Goal: Navigation & Orientation: Find specific page/section

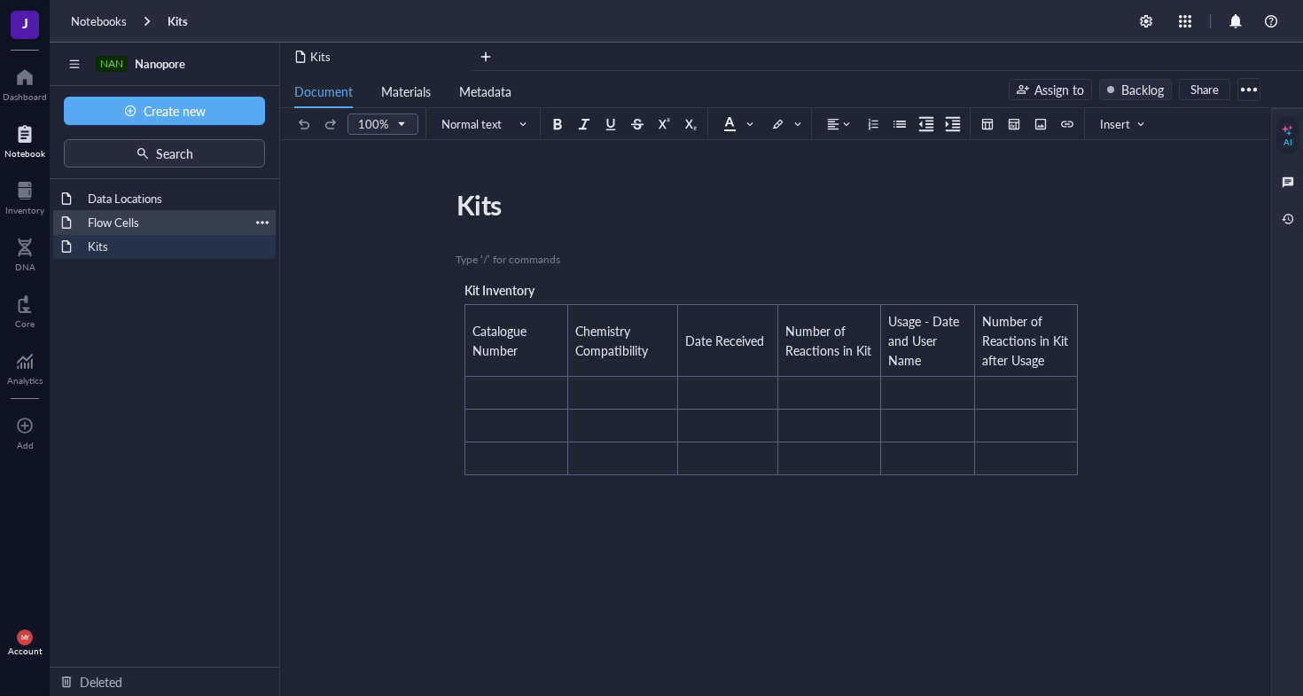
click at [115, 222] on div "Flow Cells" at bounding box center [164, 222] width 169 height 25
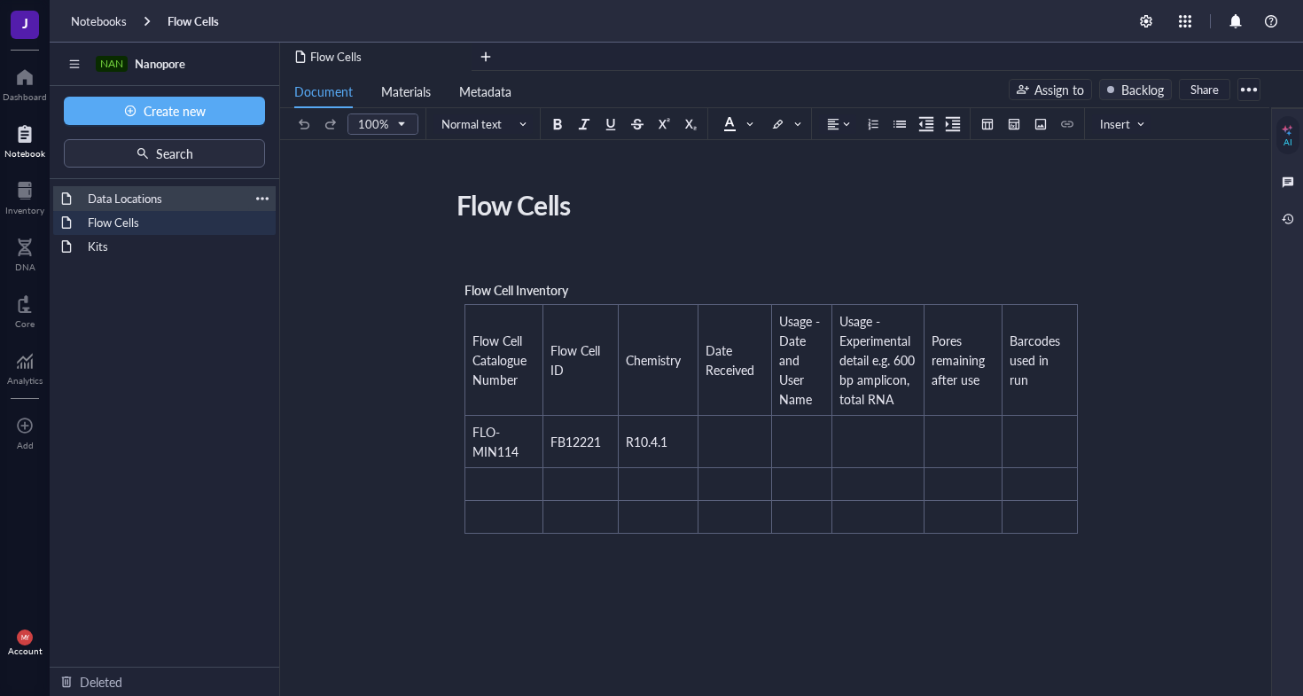
click at [89, 202] on div "Data Locations" at bounding box center [164, 198] width 169 height 25
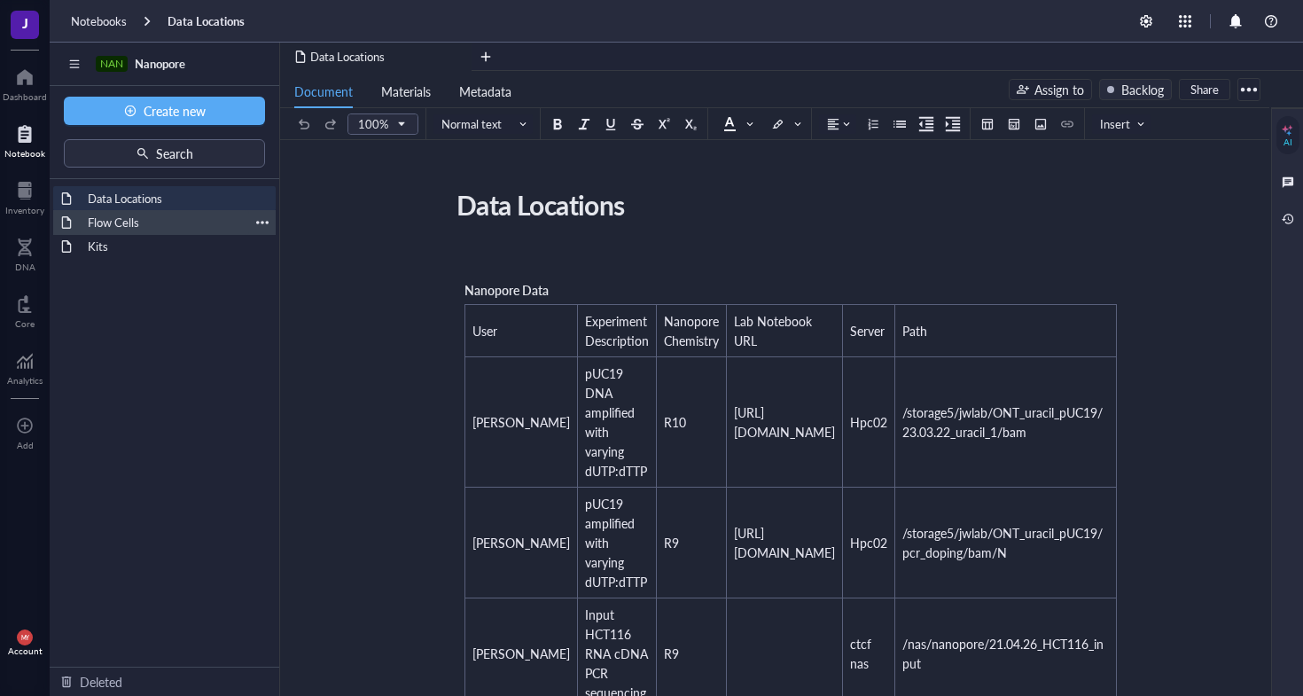
click at [97, 224] on div "Flow Cells" at bounding box center [164, 222] width 169 height 25
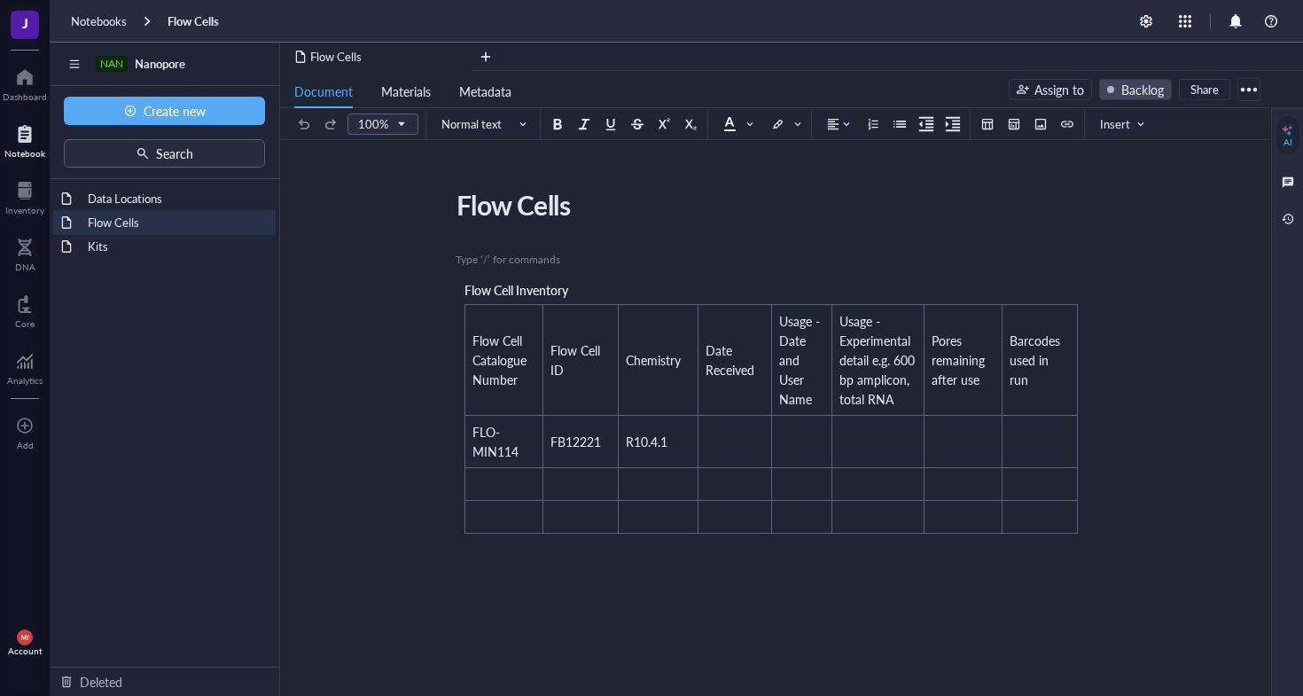
click at [1111, 91] on div at bounding box center [1110, 89] width 7 height 7
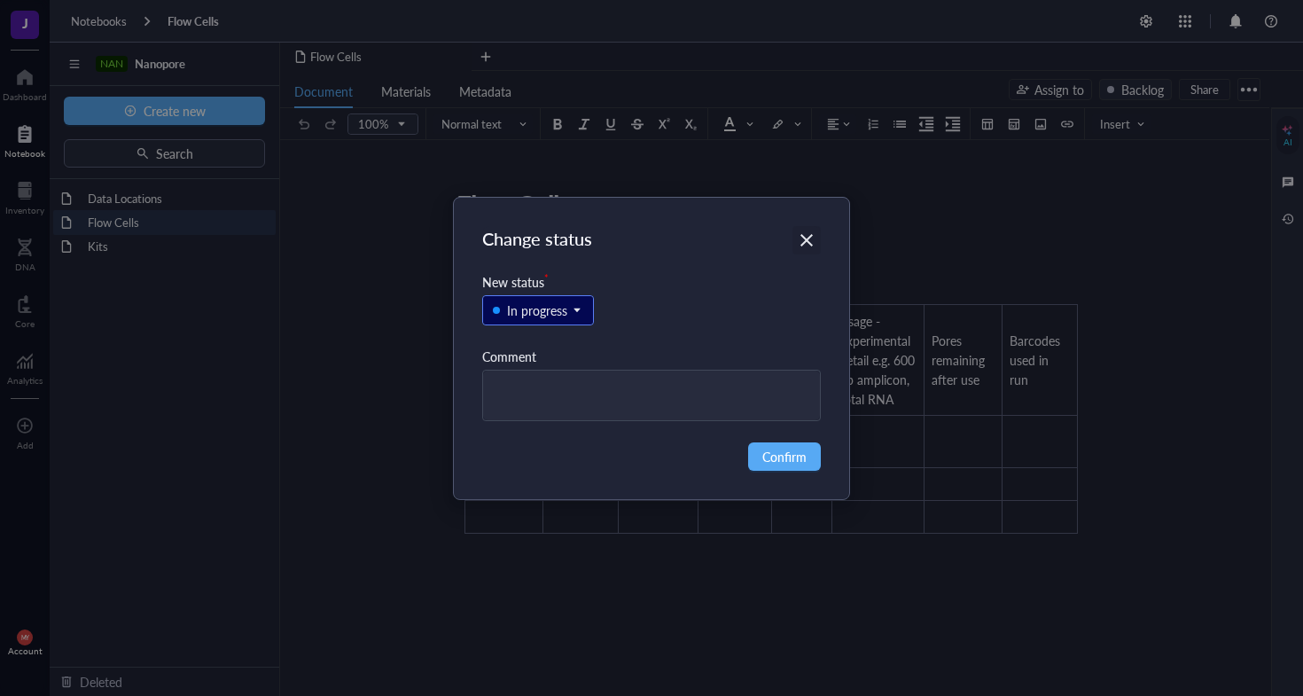
click at [816, 236] on div "Close" at bounding box center [806, 240] width 28 height 28
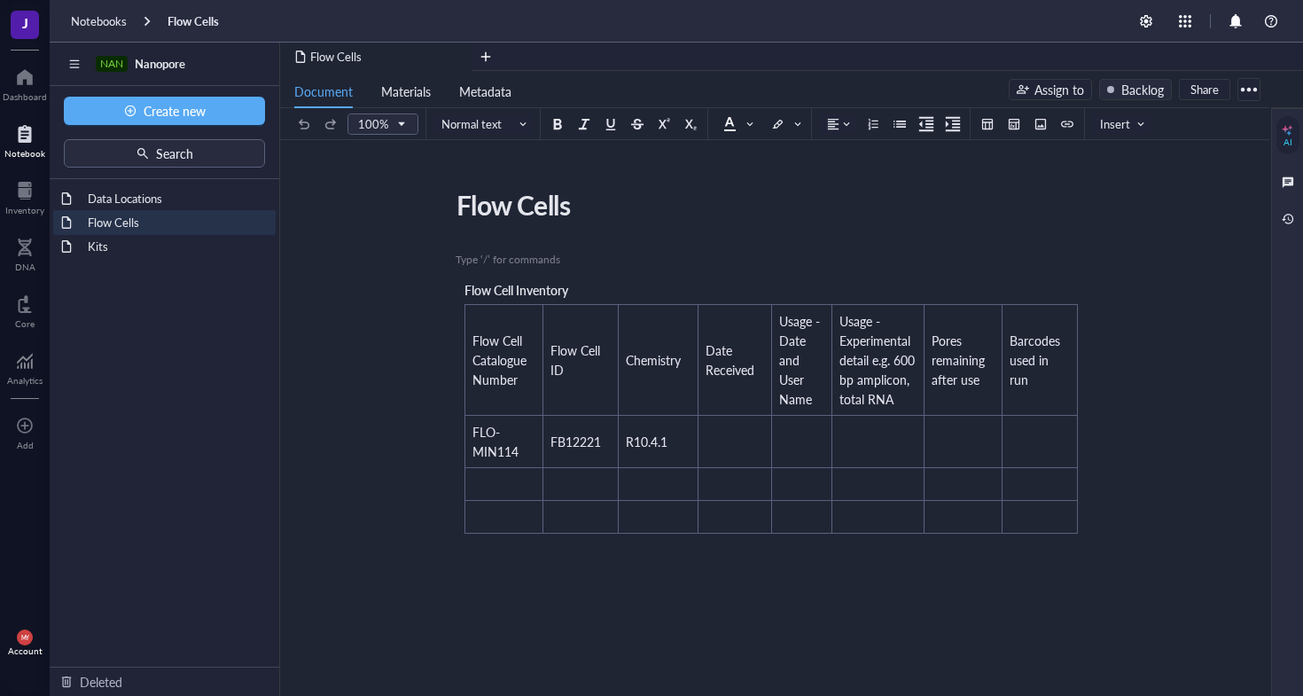
click at [1250, 89] on div at bounding box center [1248, 89] width 28 height 28
click at [149, 192] on div "Data Locations" at bounding box center [164, 198] width 169 height 25
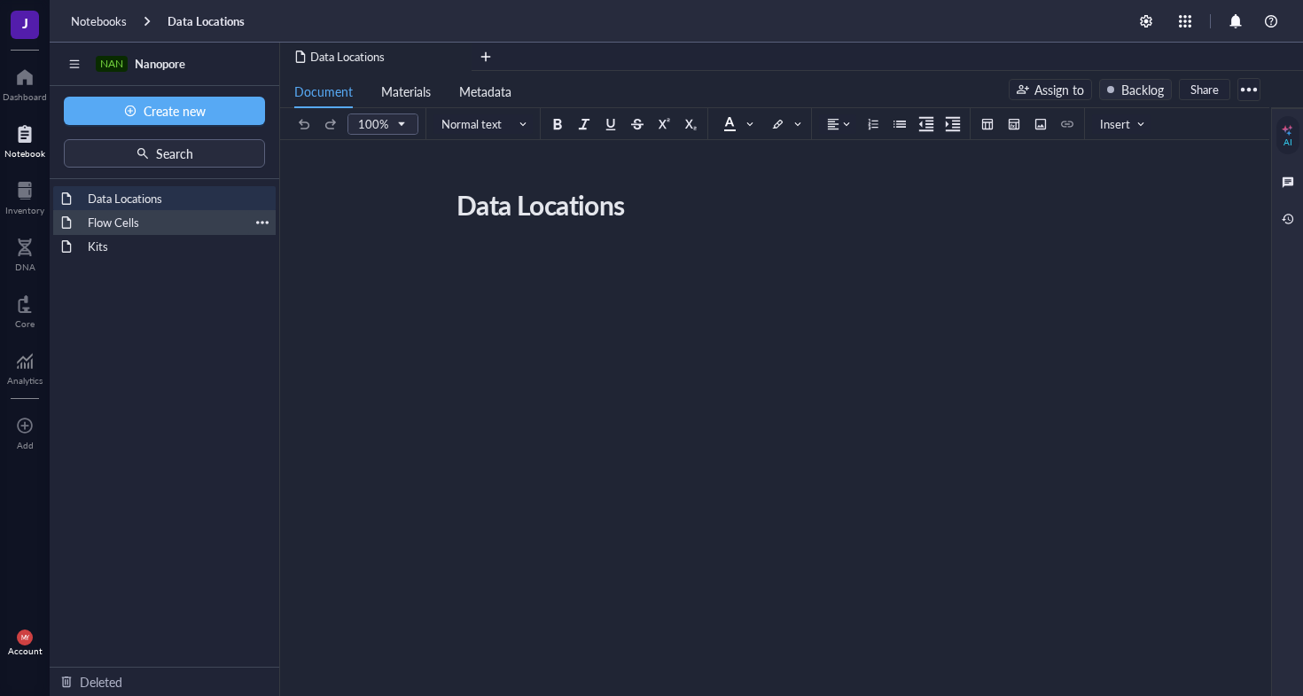
click at [143, 232] on div "Flow Cells" at bounding box center [164, 222] width 169 height 25
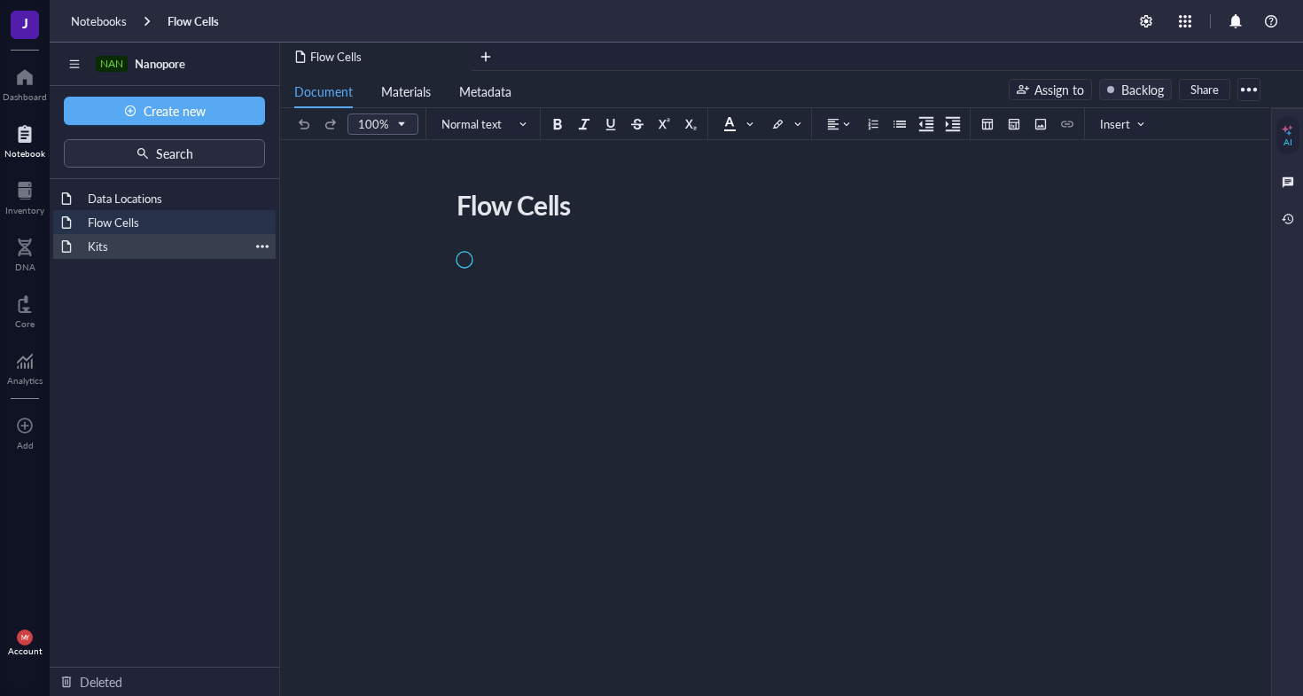
click at [133, 245] on div "Kits" at bounding box center [164, 246] width 169 height 25
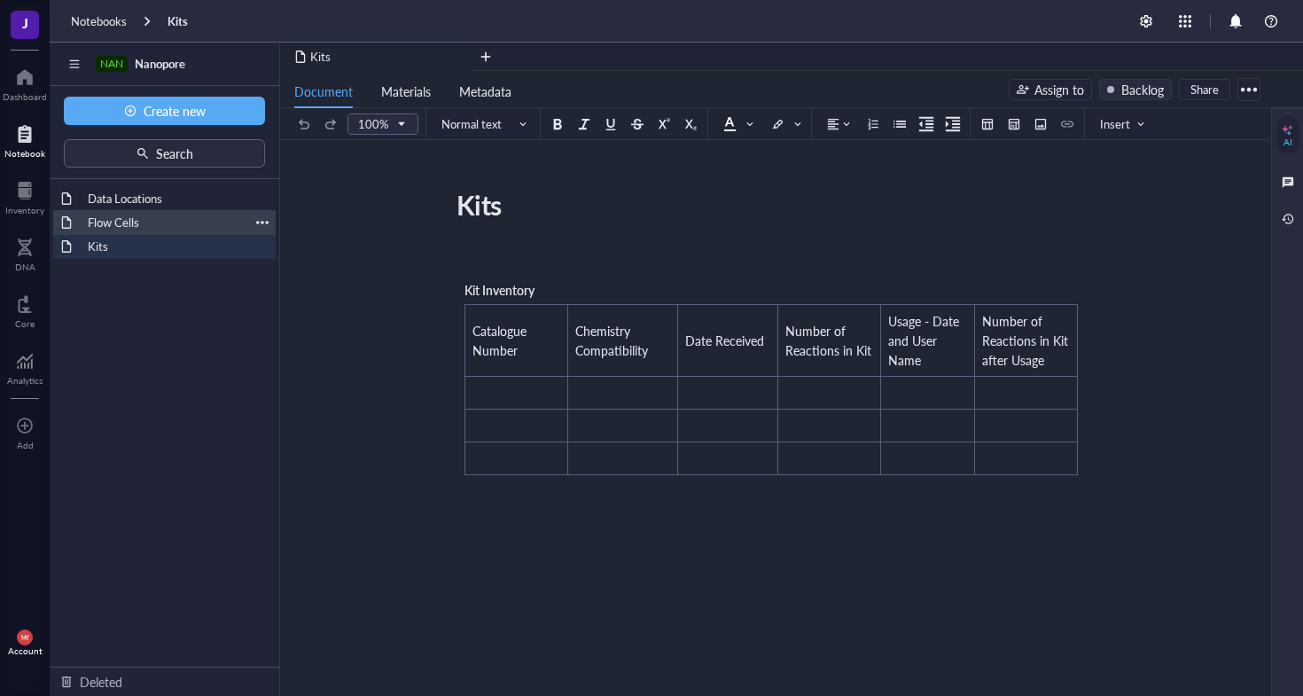
click at [145, 228] on div "Flow Cells" at bounding box center [164, 222] width 169 height 25
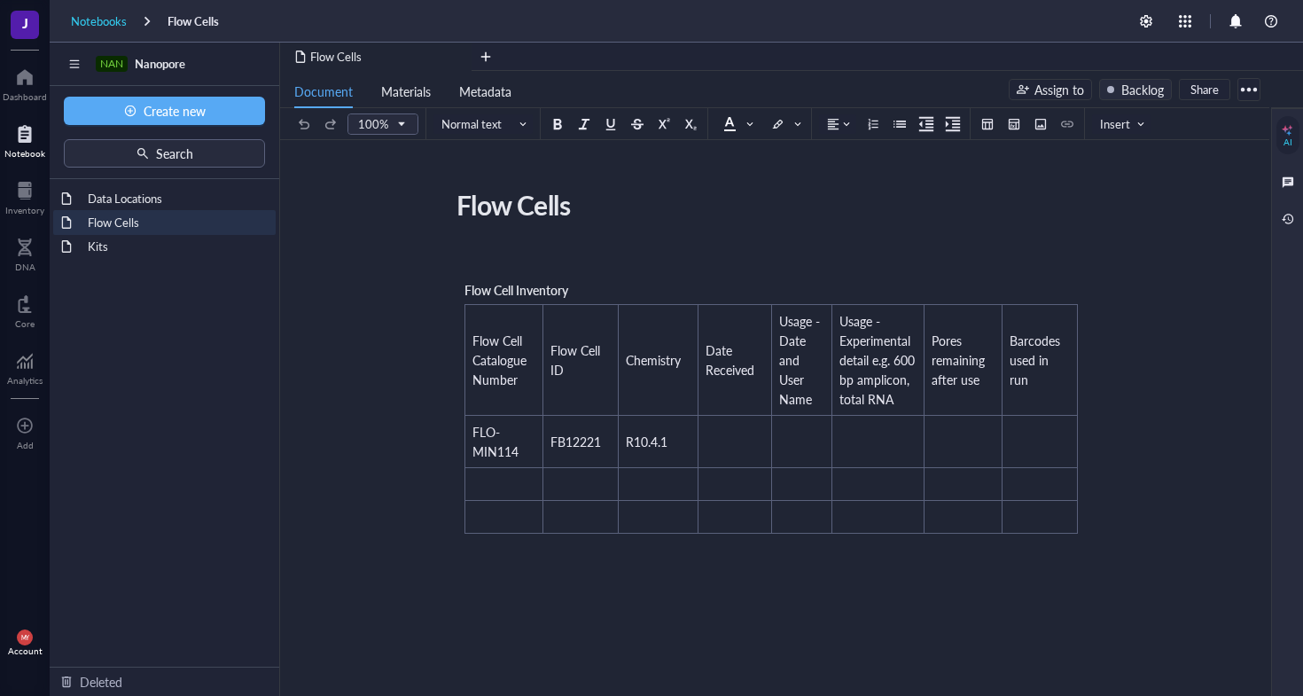
click at [105, 24] on div "Notebooks" at bounding box center [99, 21] width 56 height 16
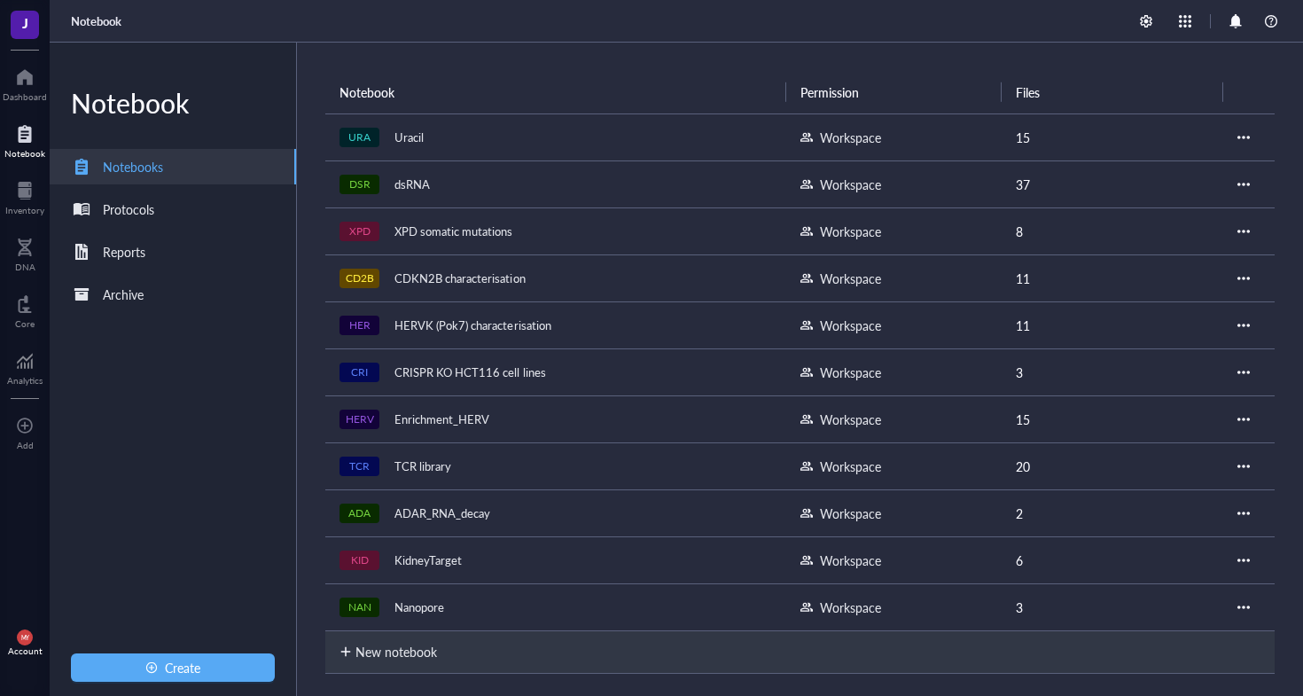
scroll to position [134, 0]
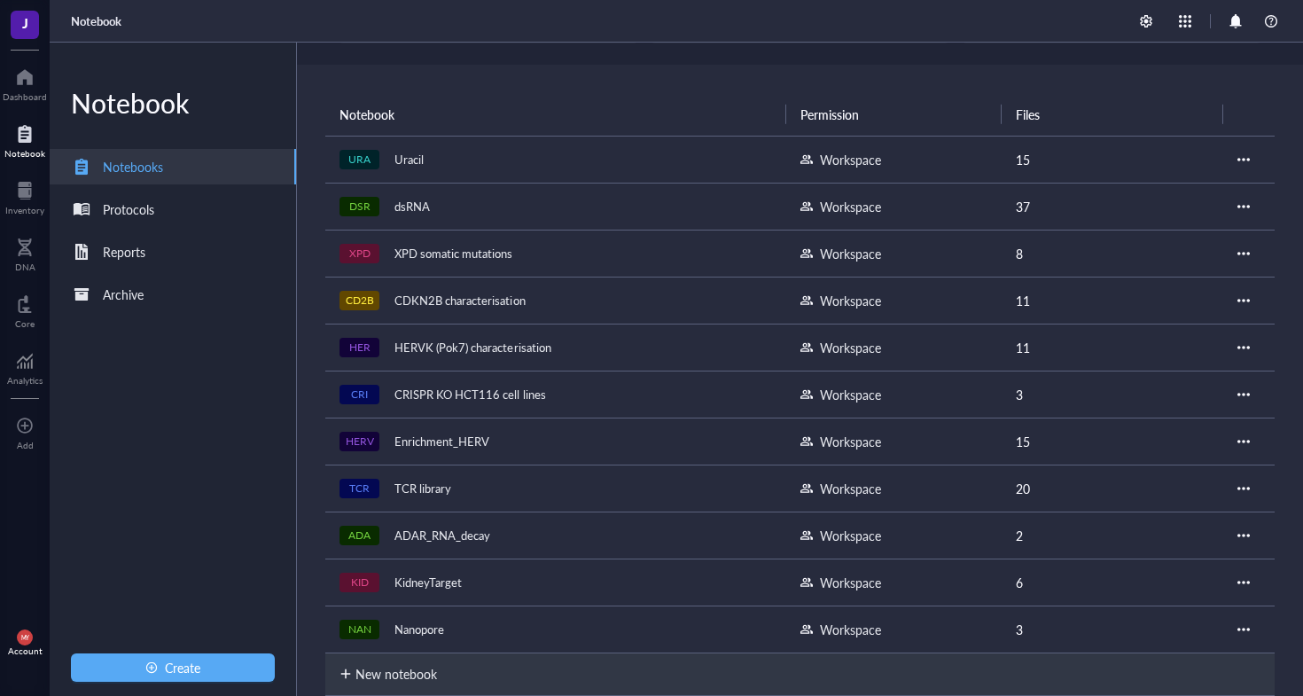
click at [21, 142] on div at bounding box center [24, 134] width 41 height 28
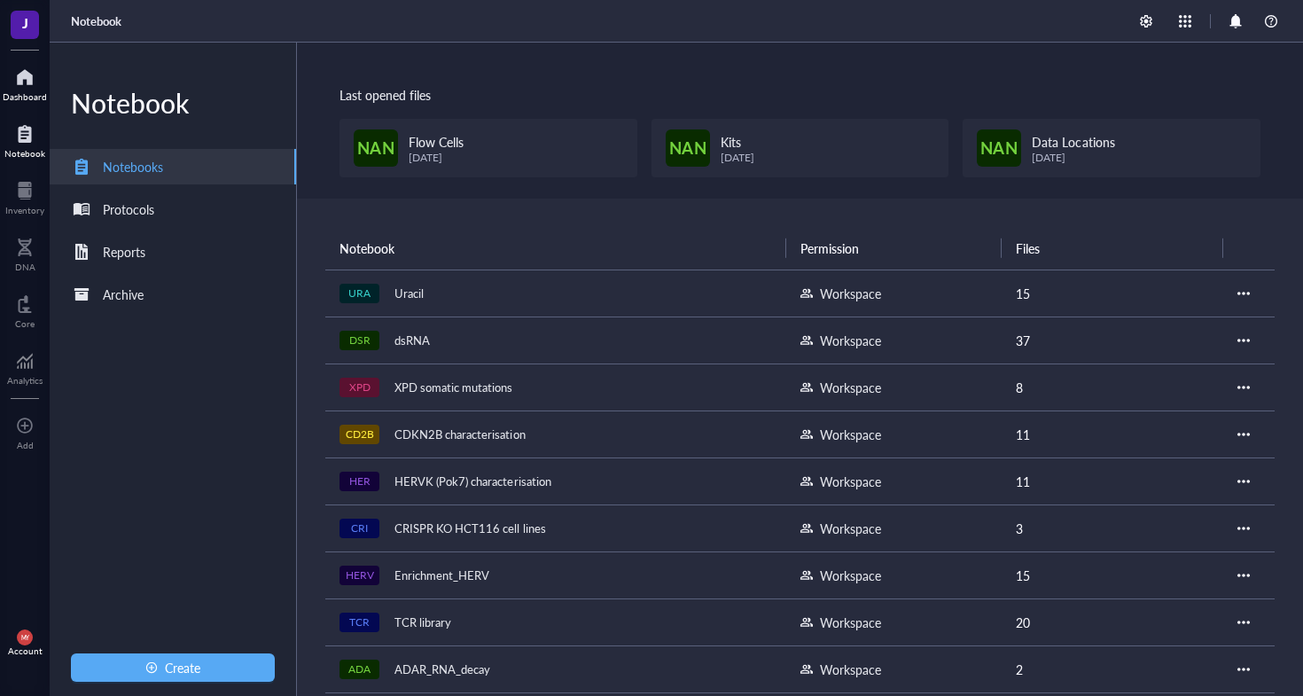
click at [28, 88] on div at bounding box center [25, 77] width 44 height 28
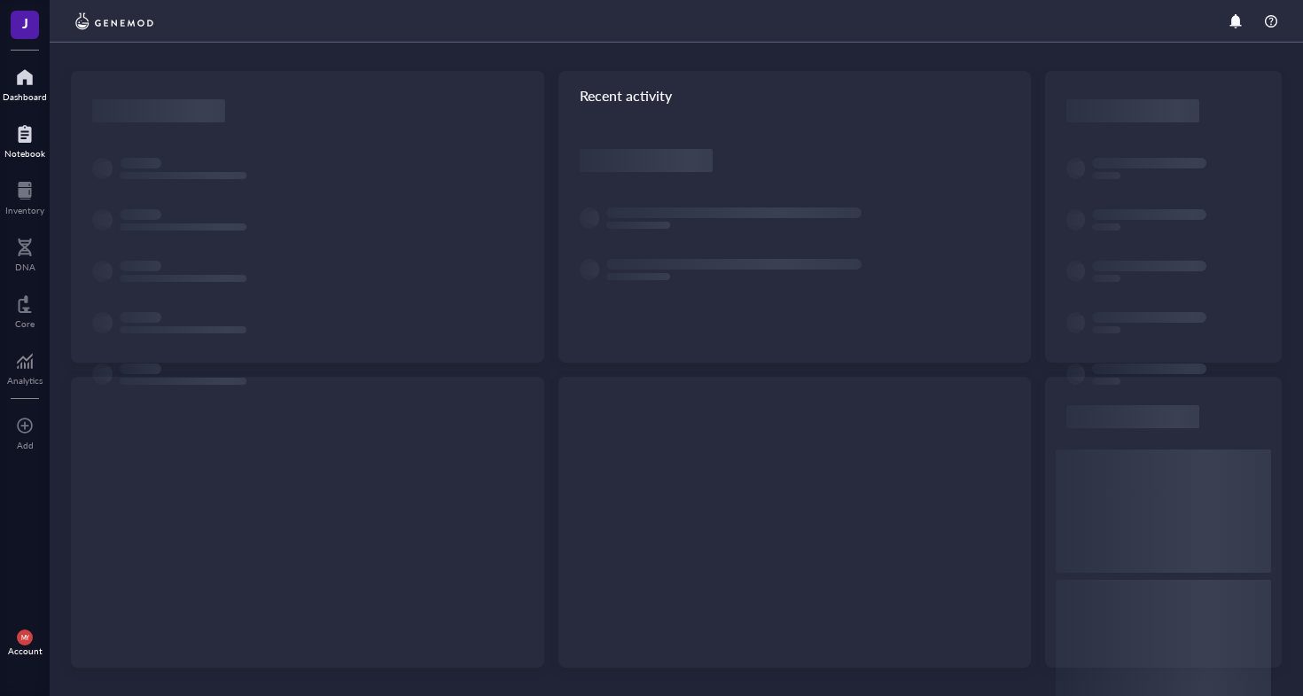
click at [26, 135] on div at bounding box center [24, 134] width 41 height 28
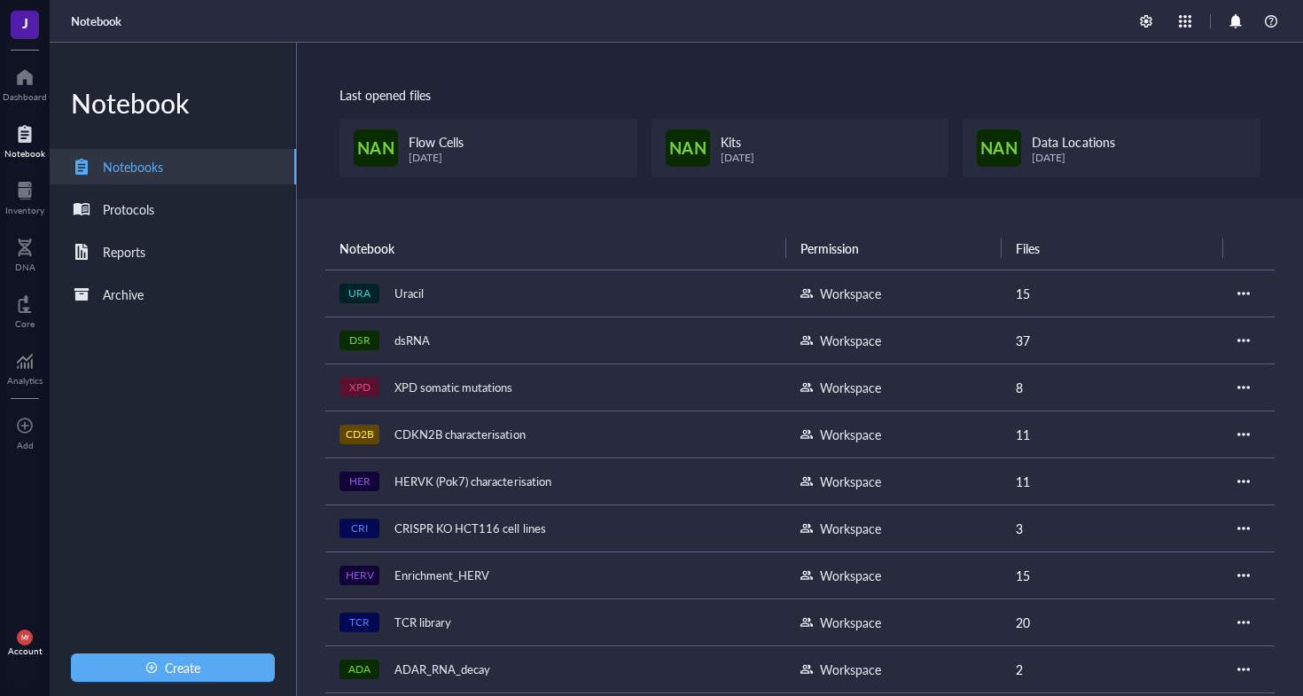
scroll to position [22, 0]
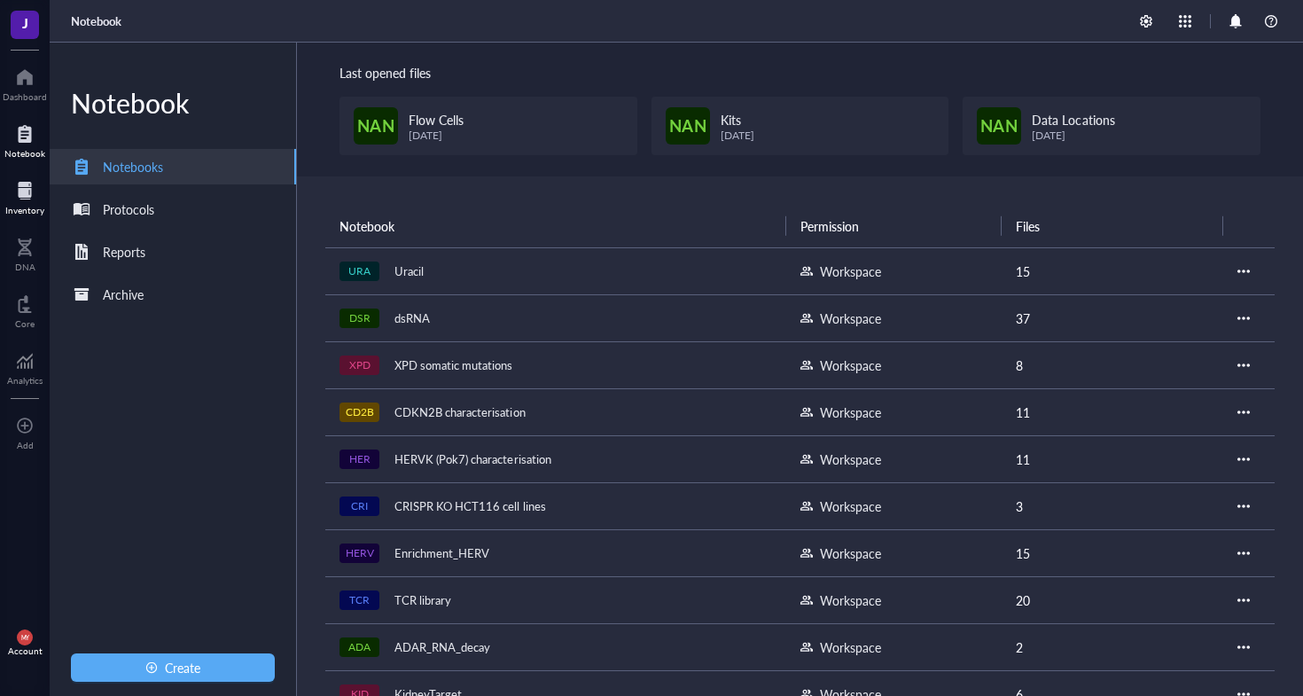
click at [31, 183] on div at bounding box center [24, 190] width 39 height 28
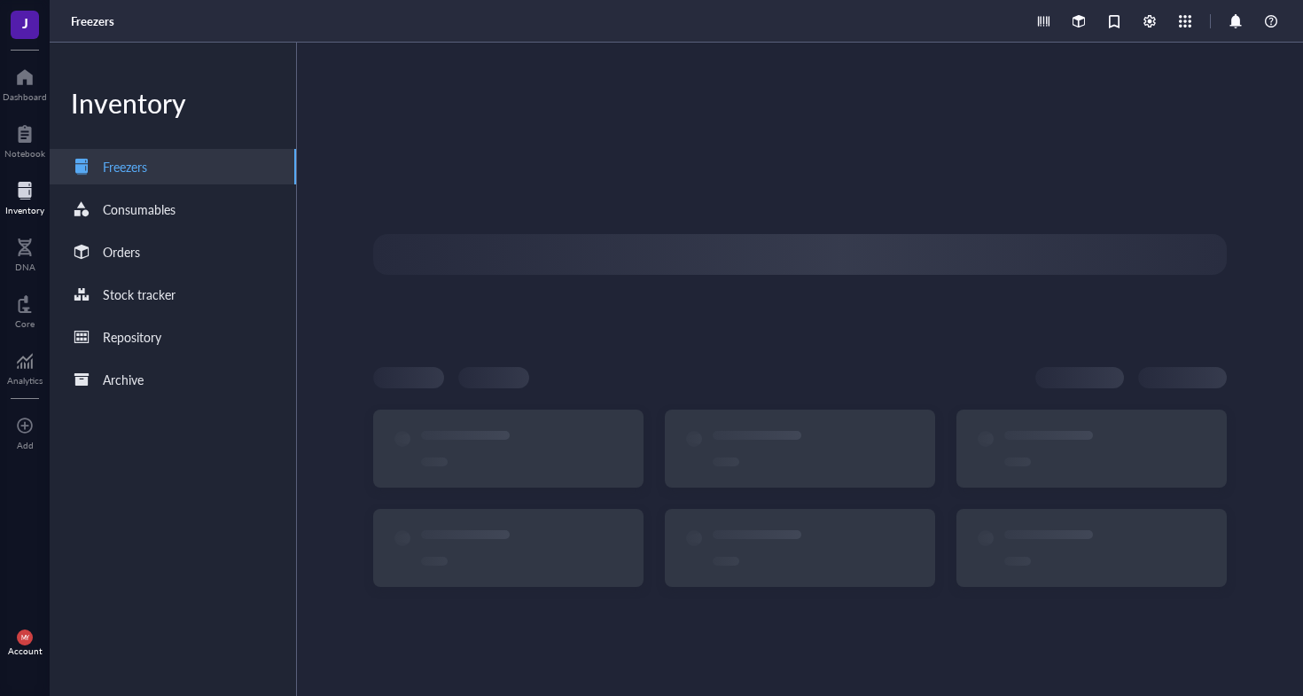
click at [35, 112] on div "J Dashboard Notebook Inventory DNA Core Analytics To pick up a draggable item, …" at bounding box center [25, 348] width 50 height 696
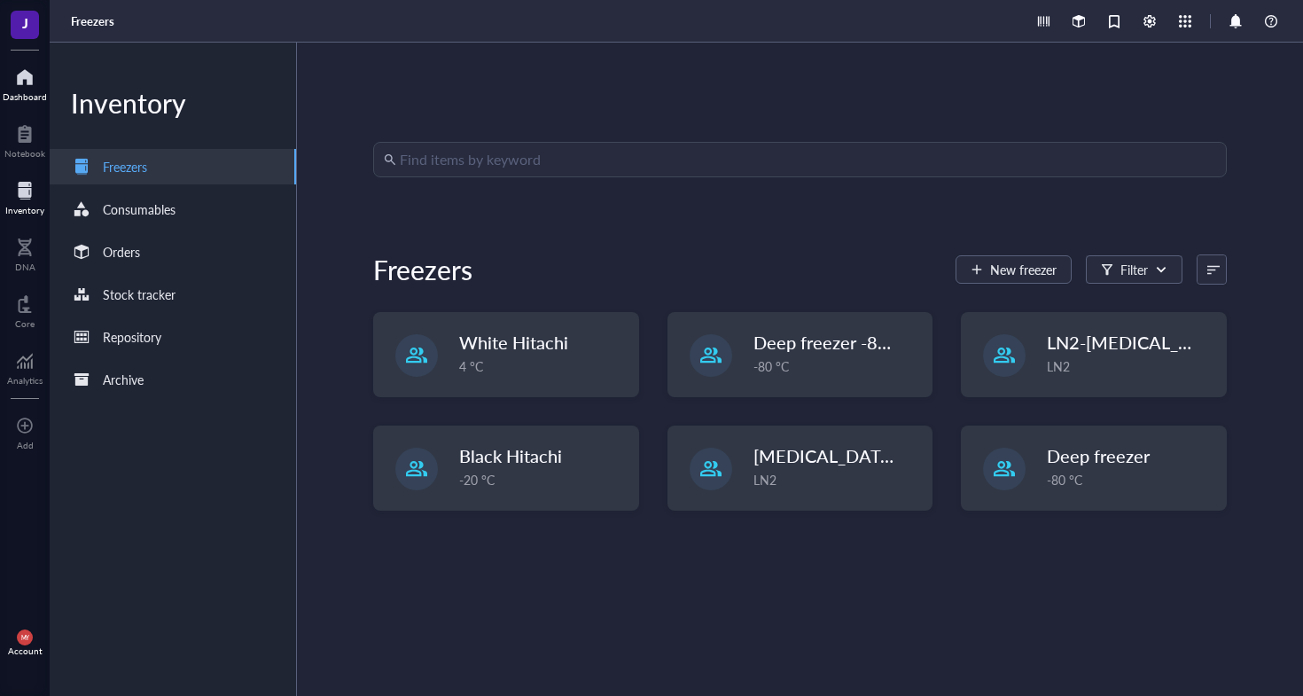
click at [21, 87] on div at bounding box center [25, 77] width 44 height 28
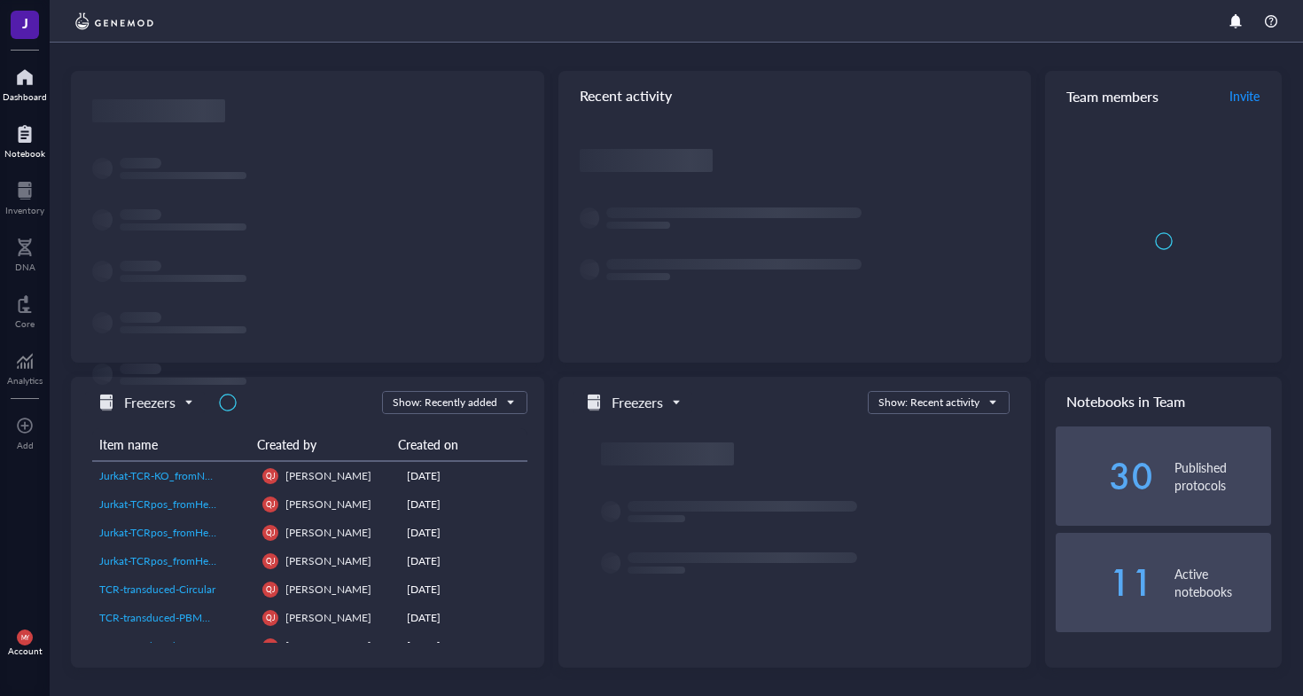
click at [19, 143] on div at bounding box center [24, 134] width 41 height 28
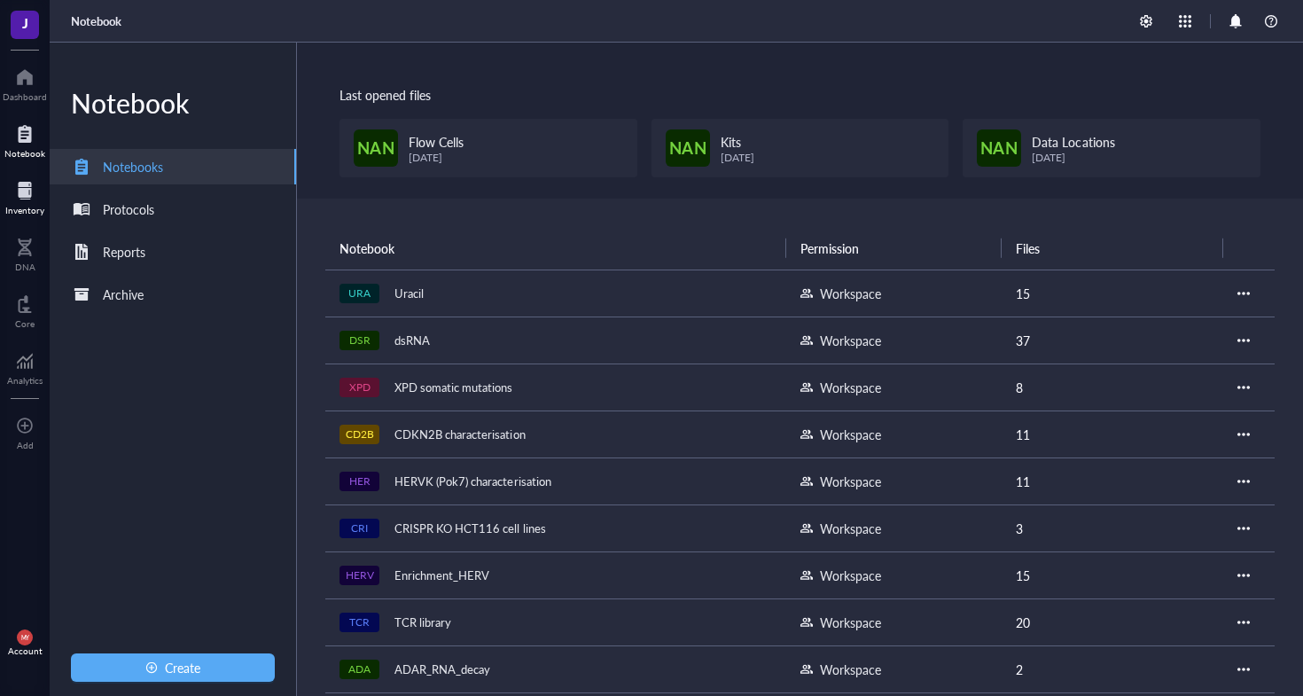
click at [21, 181] on div at bounding box center [24, 190] width 39 height 28
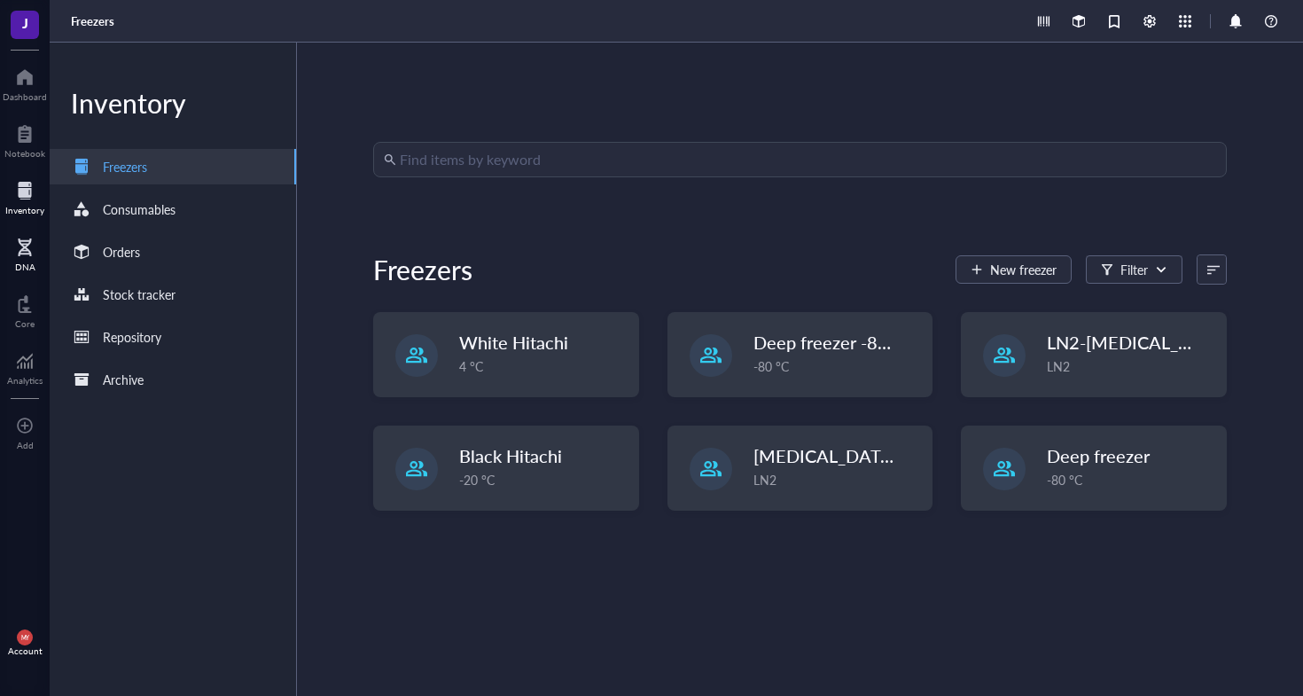
click at [21, 269] on div "DNA" at bounding box center [25, 266] width 20 height 11
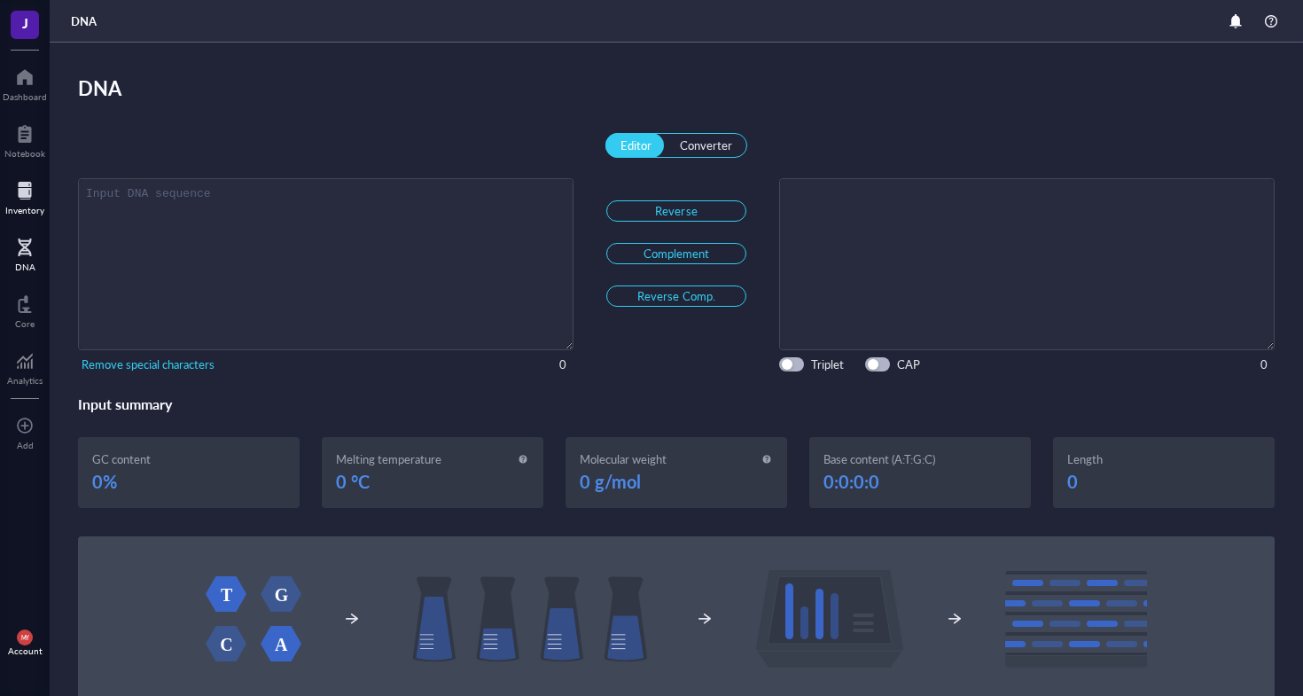
click at [29, 195] on div at bounding box center [24, 190] width 39 height 28
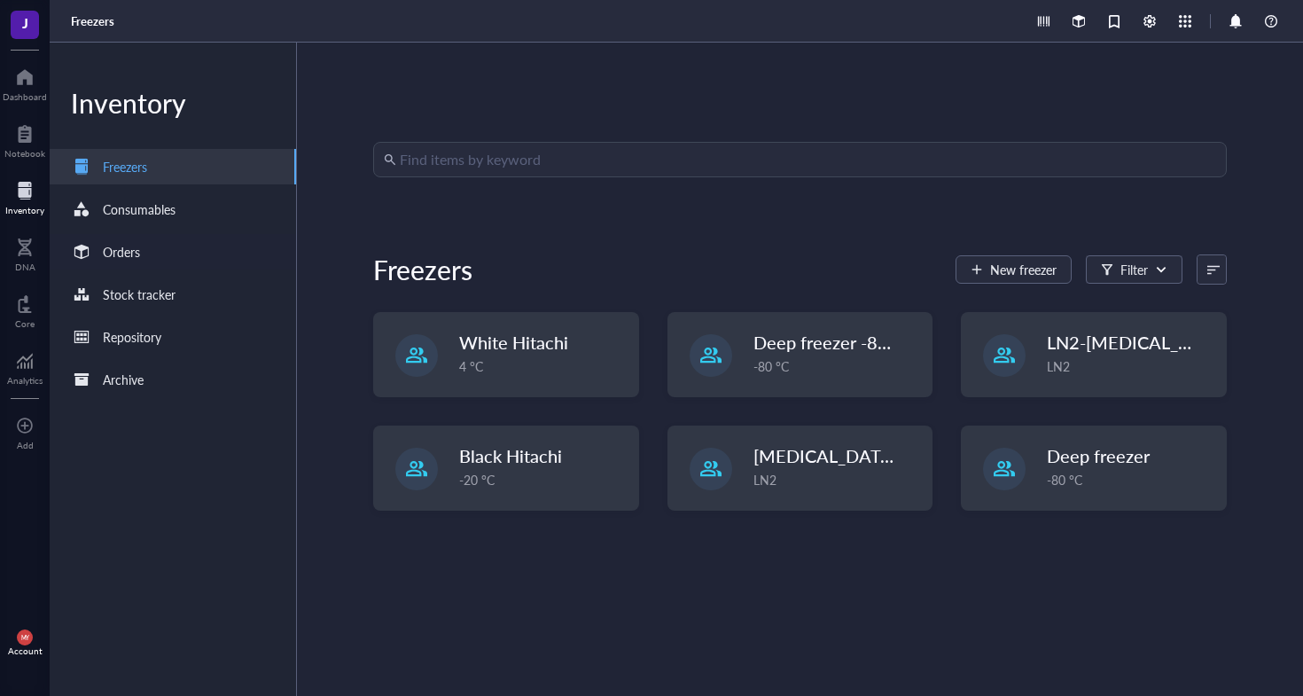
click at [115, 242] on div "Orders" at bounding box center [121, 251] width 37 height 19
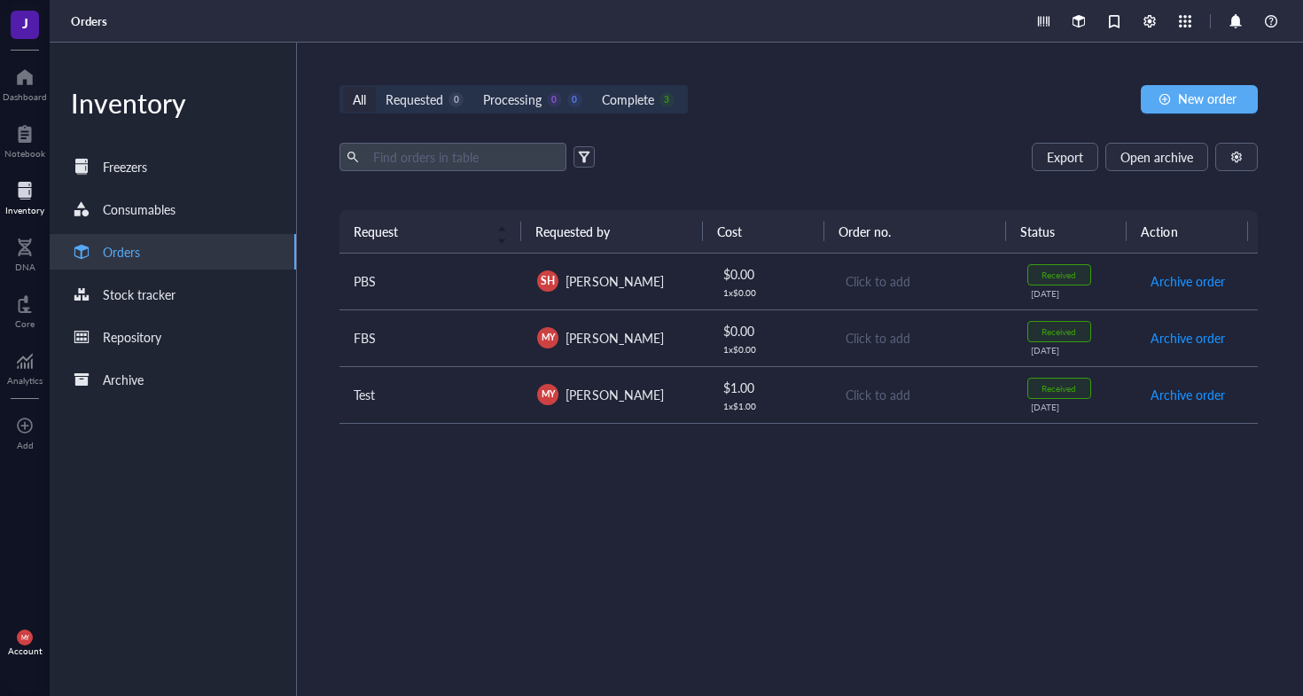
click at [415, 305] on td "PBS" at bounding box center [430, 281] width 183 height 57
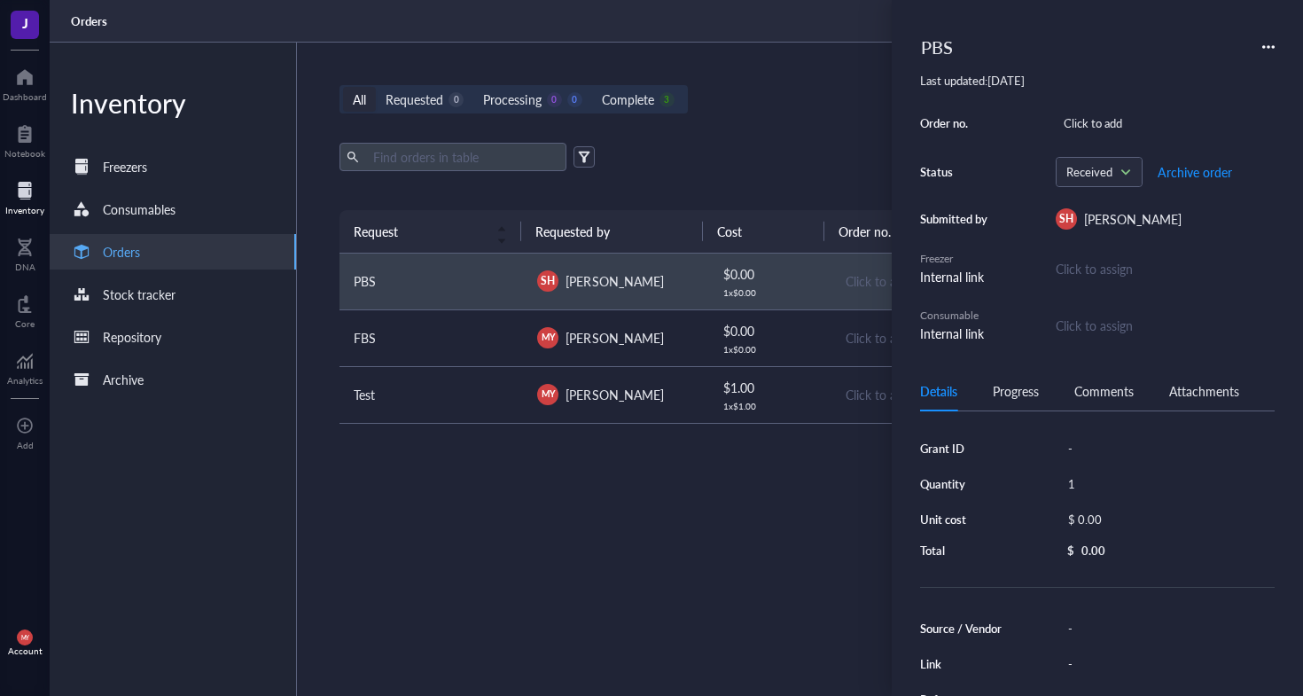
click at [1091, 398] on div "Comments" at bounding box center [1103, 390] width 59 height 19
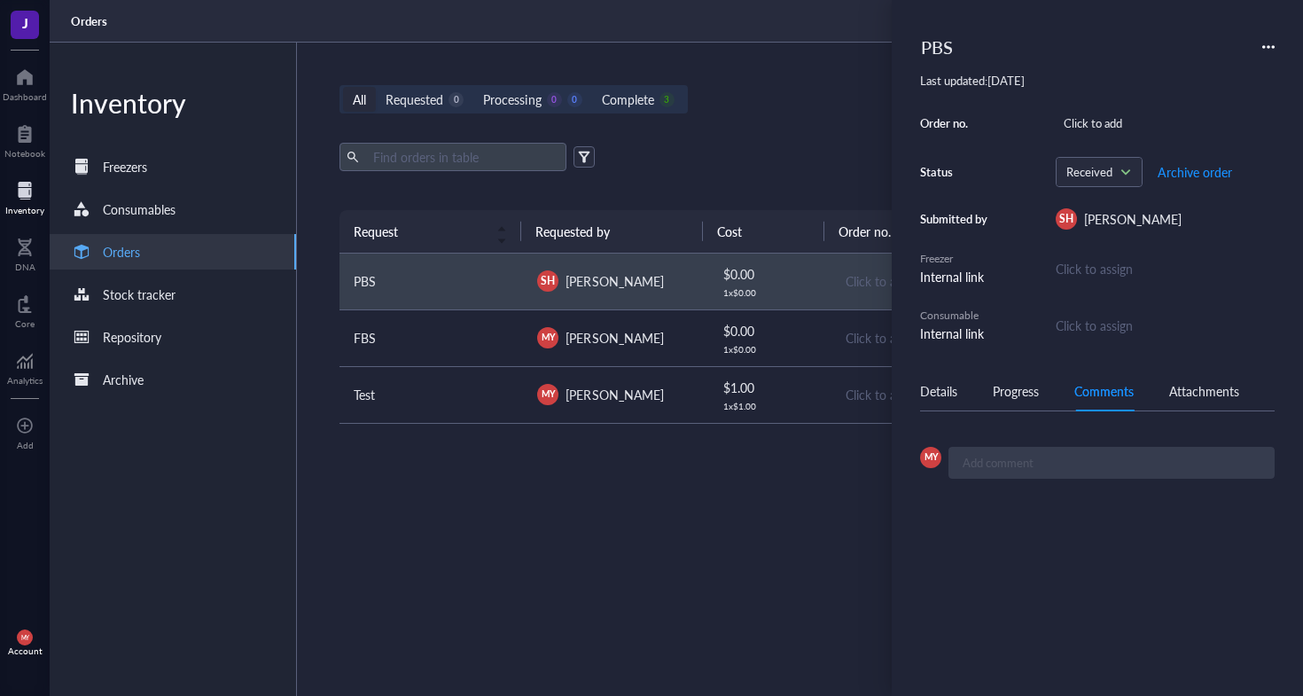
click at [997, 386] on div "Progress" at bounding box center [1015, 390] width 46 height 19
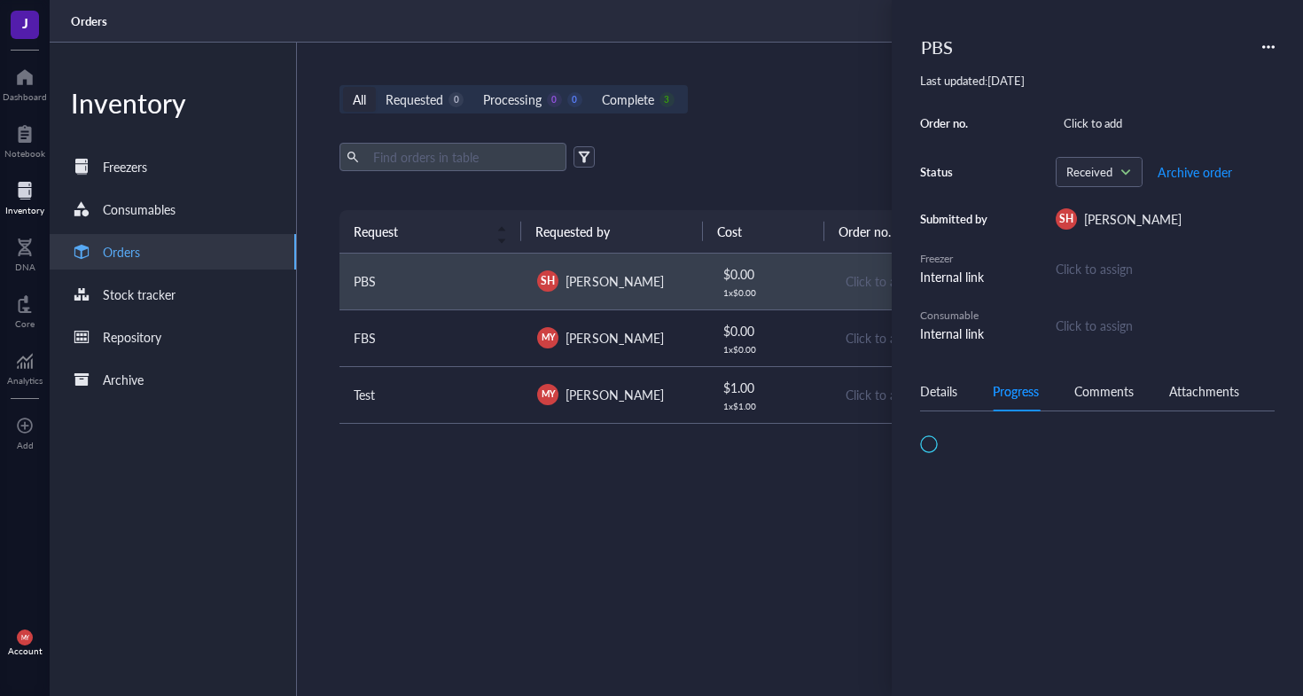
click at [1152, 389] on div "Details Progress Comments Attachments" at bounding box center [1097, 391] width 354 height 40
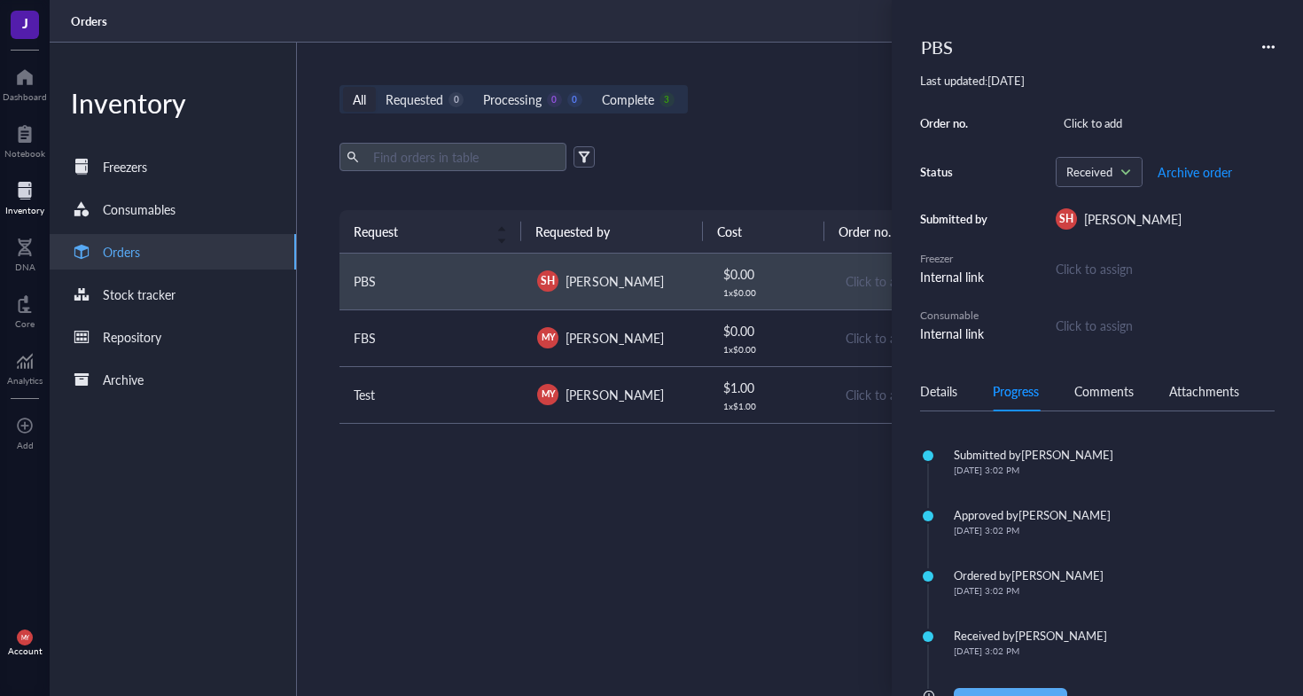
click at [1173, 392] on div "Attachments" at bounding box center [1204, 390] width 70 height 19
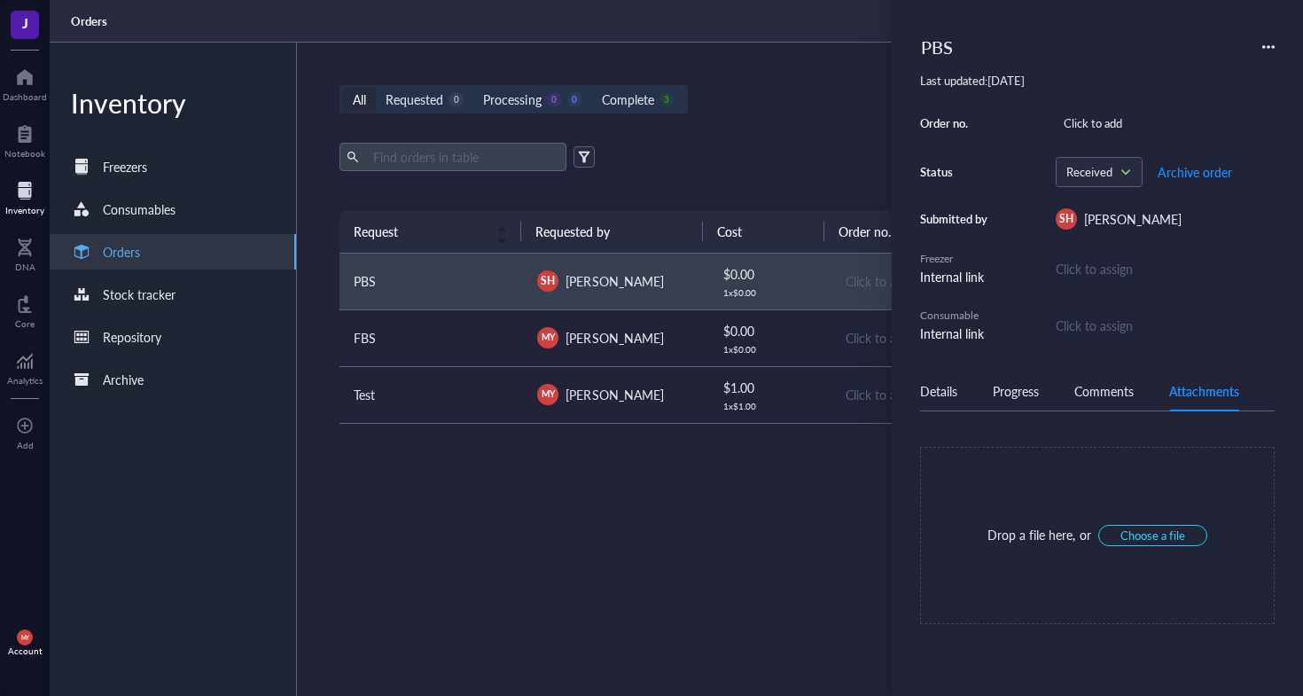
click at [496, 291] on td "PBS" at bounding box center [430, 281] width 183 height 57
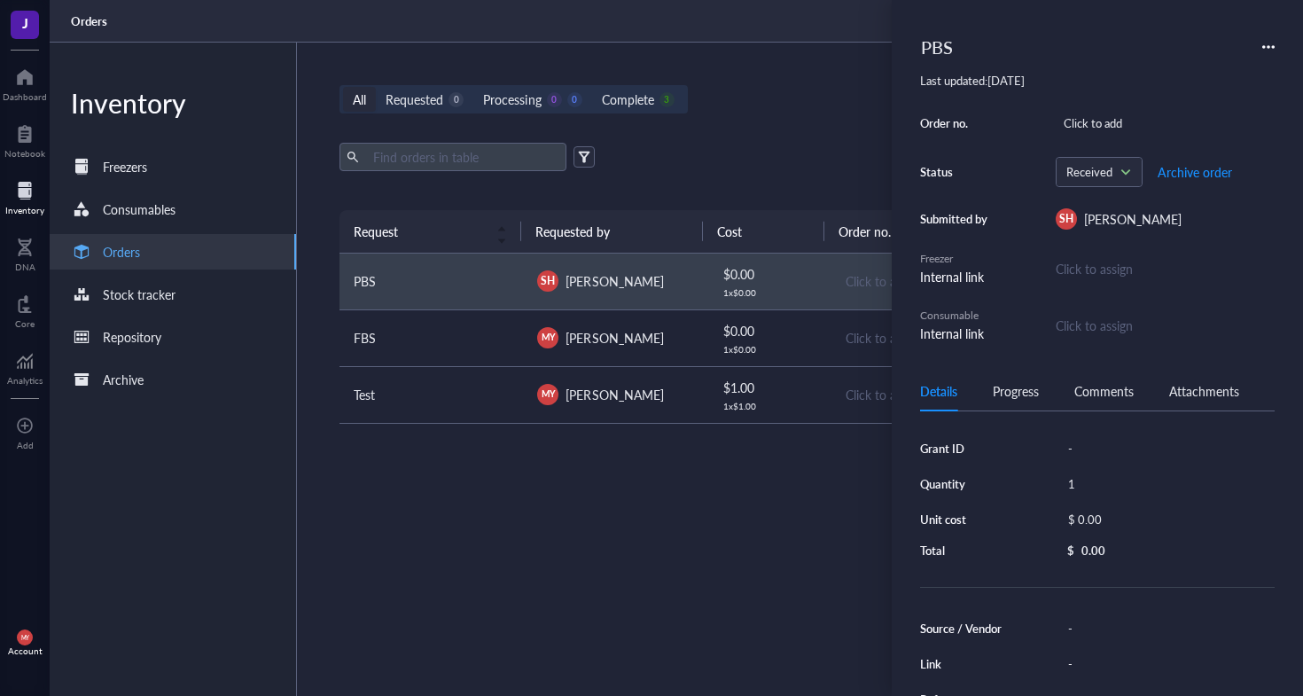
click at [803, 169] on div "Export Open archive" at bounding box center [798, 157] width 918 height 28
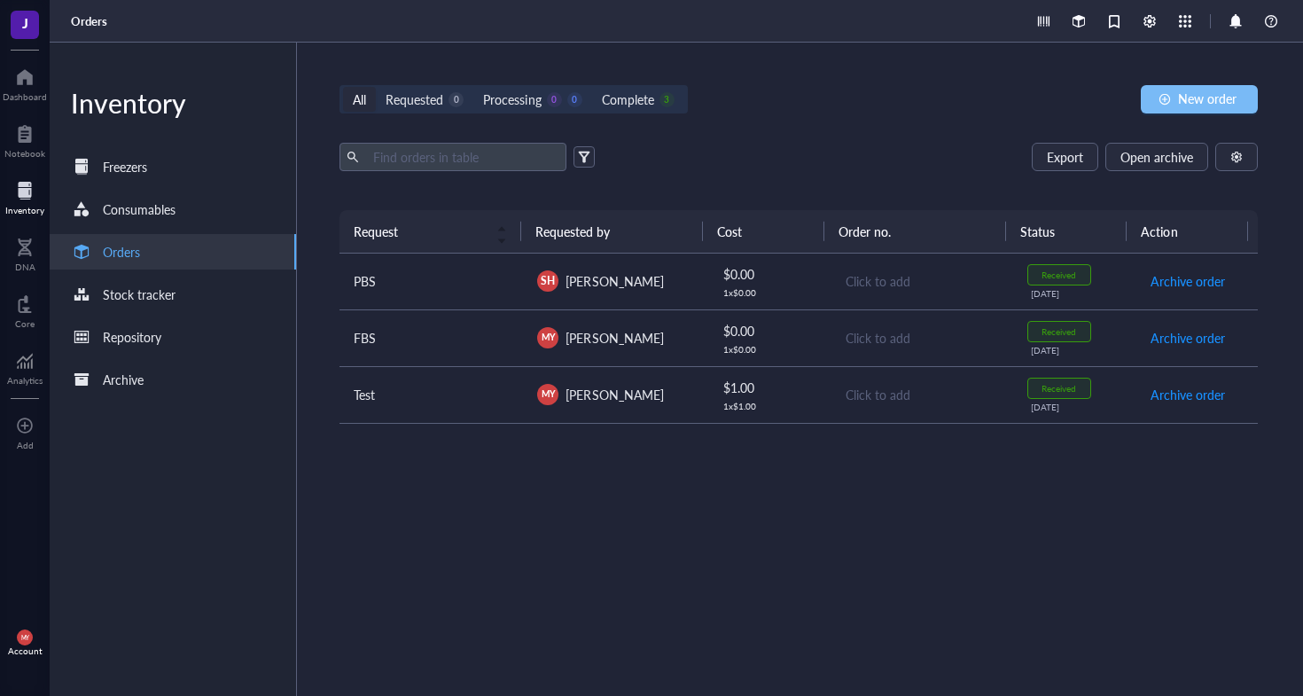
click at [1224, 97] on span "New order" at bounding box center [1207, 98] width 58 height 14
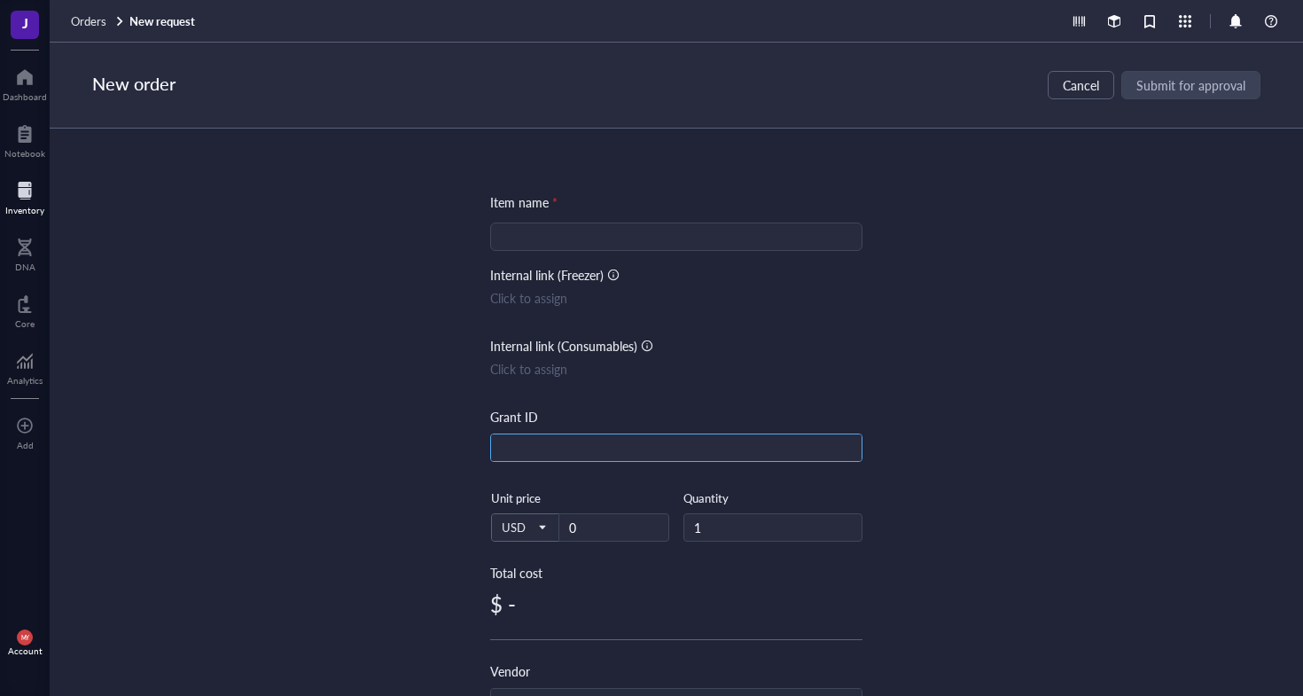
click at [600, 442] on input "text" at bounding box center [676, 448] width 370 height 28
click at [610, 393] on div "Item name * Internal link (Freezer) Click to assign Internal link (Consumables)…" at bounding box center [676, 682] width 372 height 981
click at [562, 370] on div "Click to assign" at bounding box center [676, 368] width 372 height 19
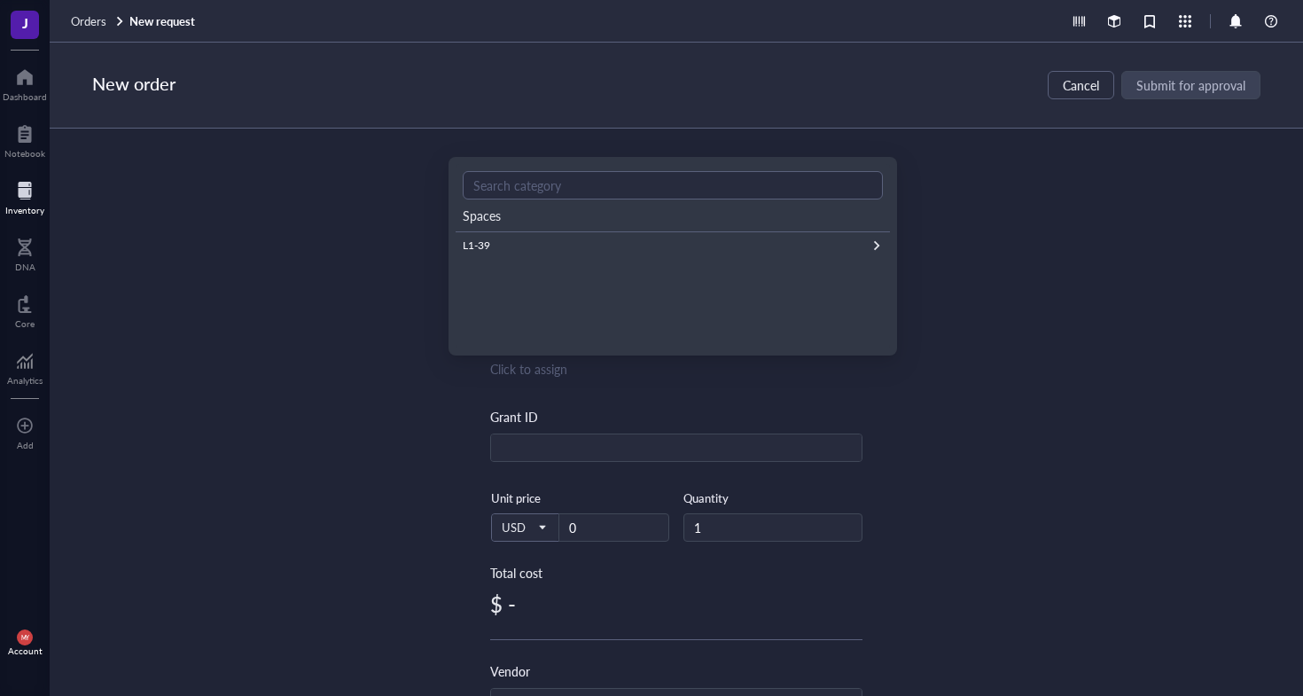
click at [562, 370] on div "Click to assign" at bounding box center [676, 368] width 372 height 19
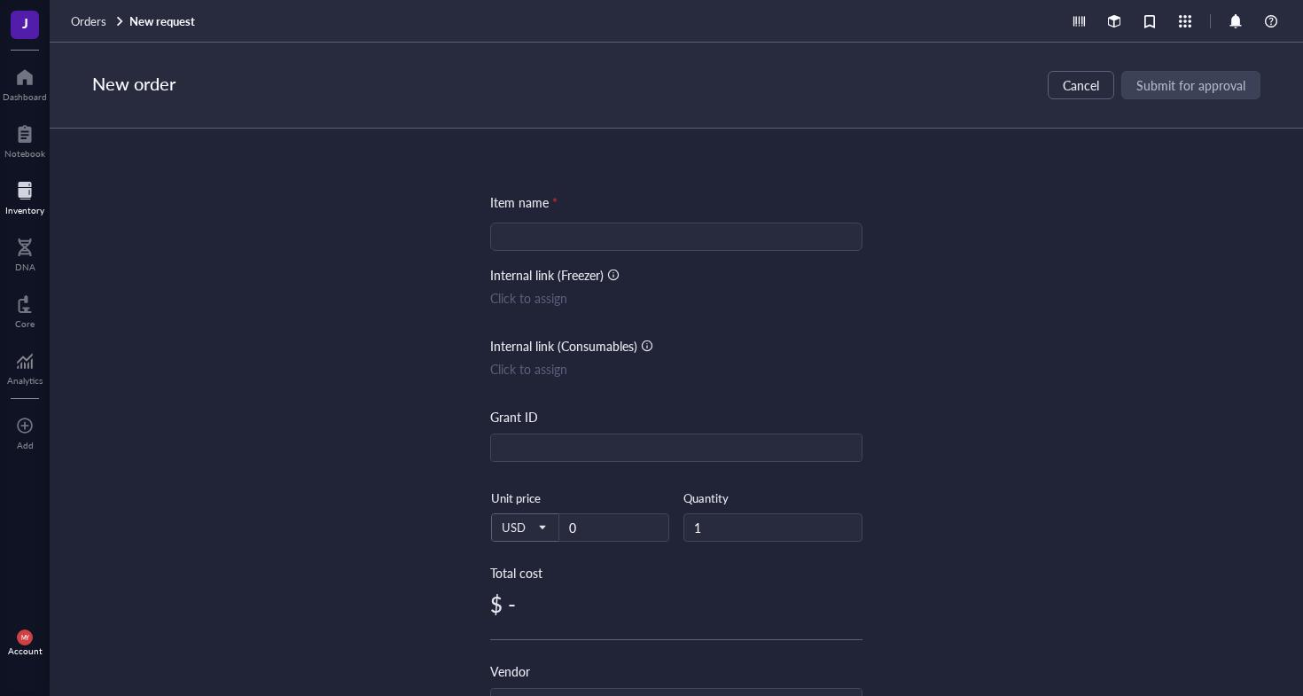
click at [557, 298] on div "Click to assign" at bounding box center [676, 297] width 372 height 19
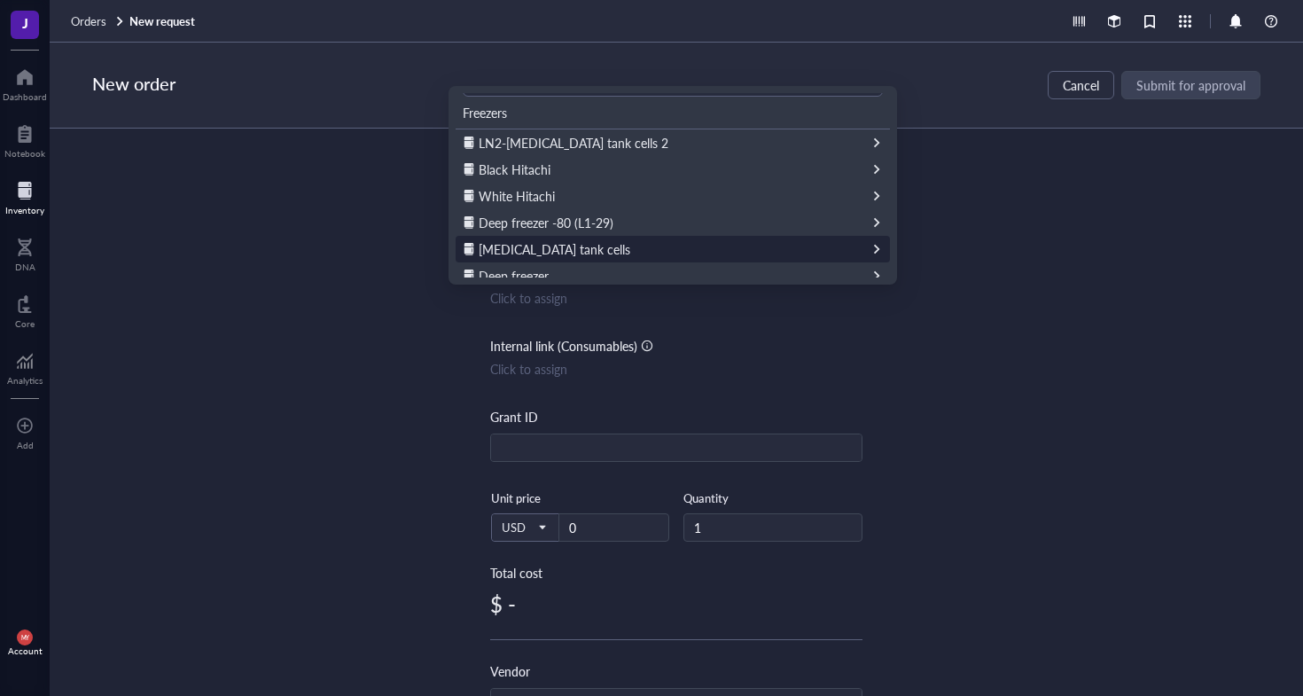
scroll to position [43, 0]
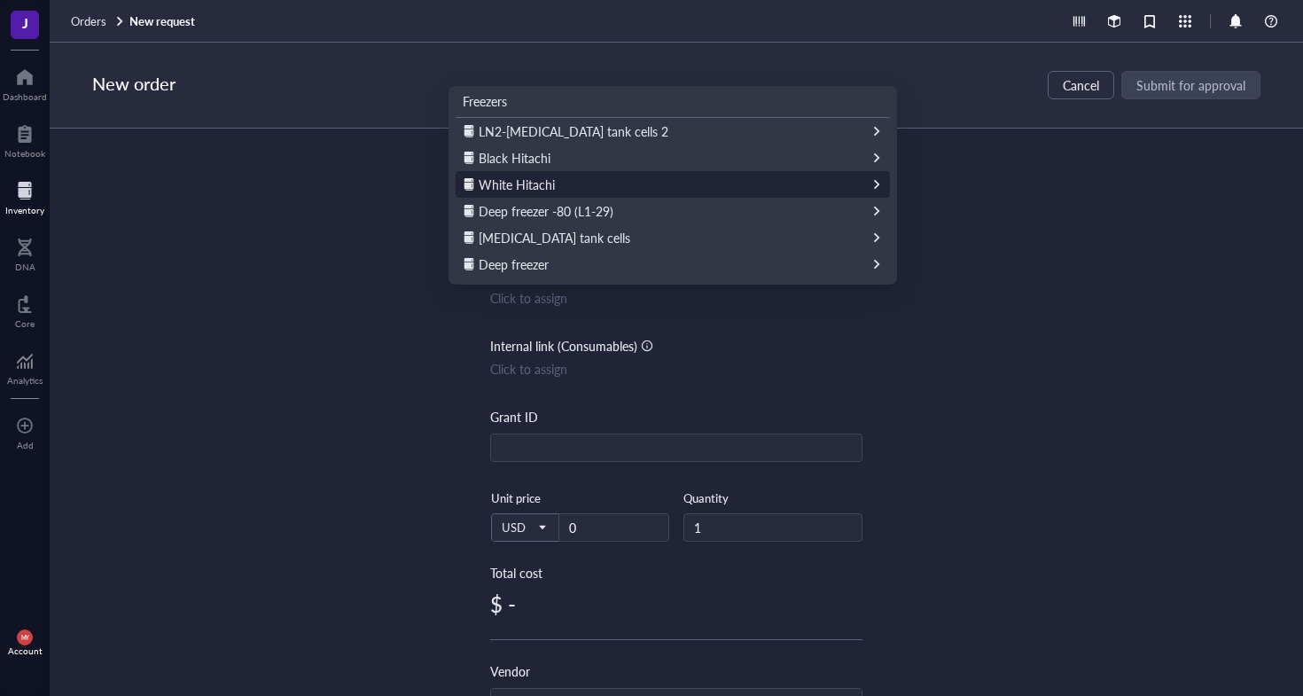
click at [576, 181] on div "White Hitachi" at bounding box center [672, 184] width 434 height 27
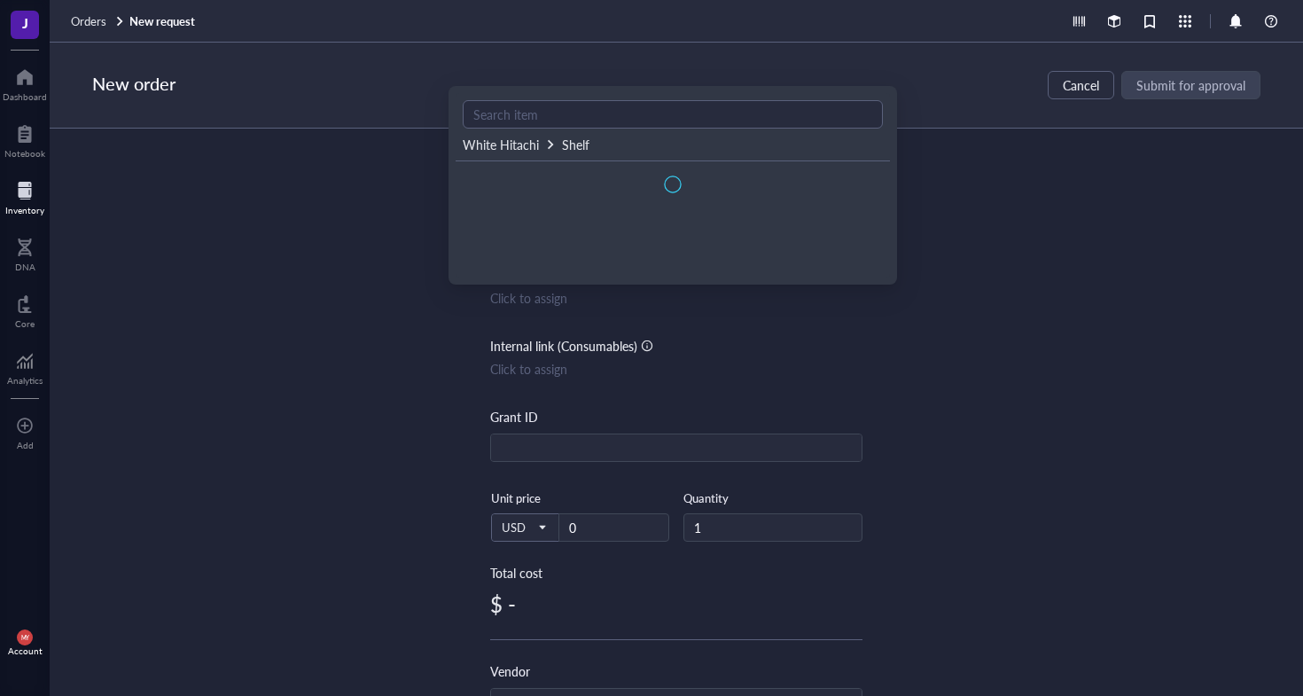
scroll to position [0, 0]
click at [572, 179] on div "4oC" at bounding box center [672, 174] width 434 height 27
click at [541, 180] on div "Shelf is empty" at bounding box center [676, 177] width 427 height 19
click at [530, 183] on div "Shelf is empty" at bounding box center [676, 177] width 427 height 19
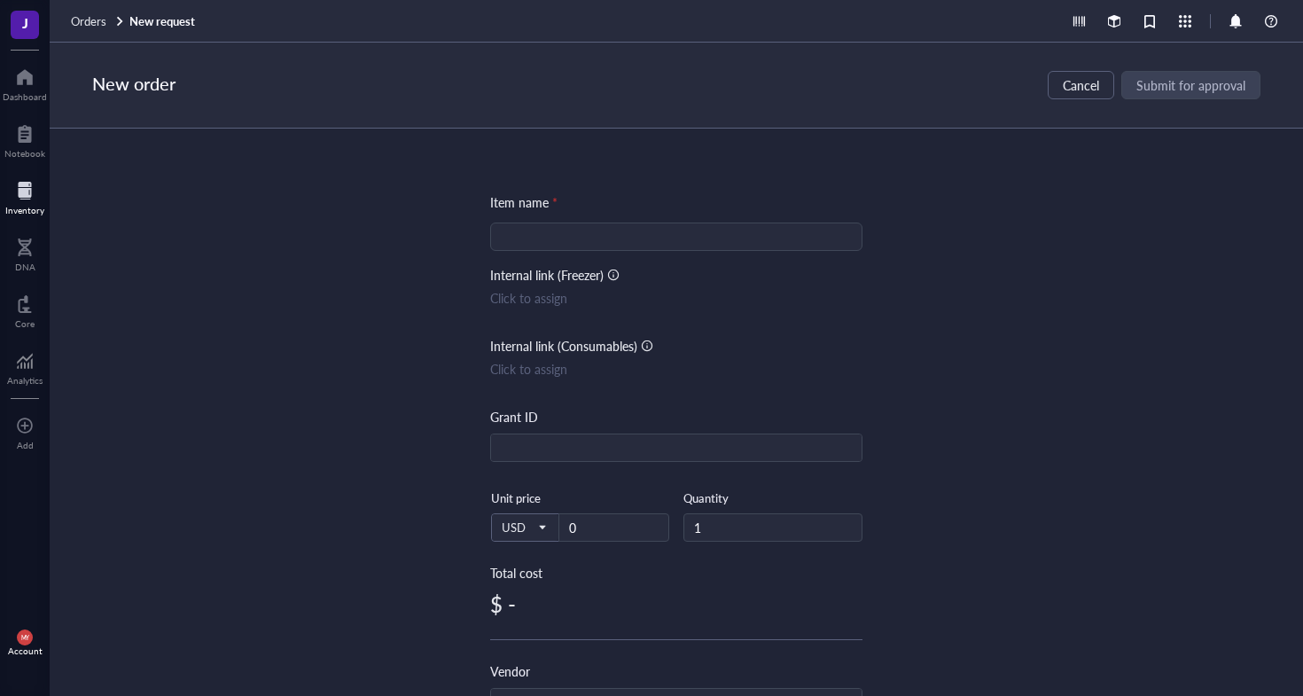
click at [396, 197] on div "Item name * Internal link (Freezer) Click to assign Internal link (Consumables)…" at bounding box center [676, 411] width 1253 height 567
click at [12, 191] on div at bounding box center [24, 190] width 39 height 28
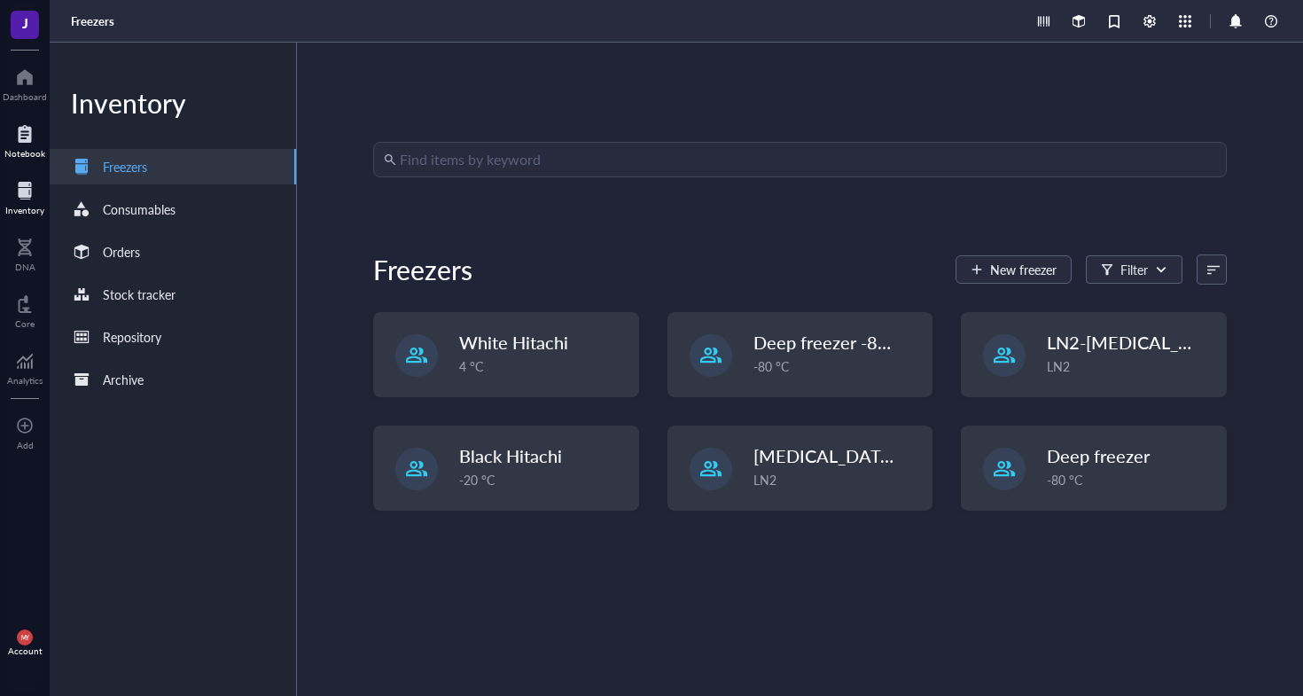
click at [21, 136] on div at bounding box center [24, 134] width 41 height 28
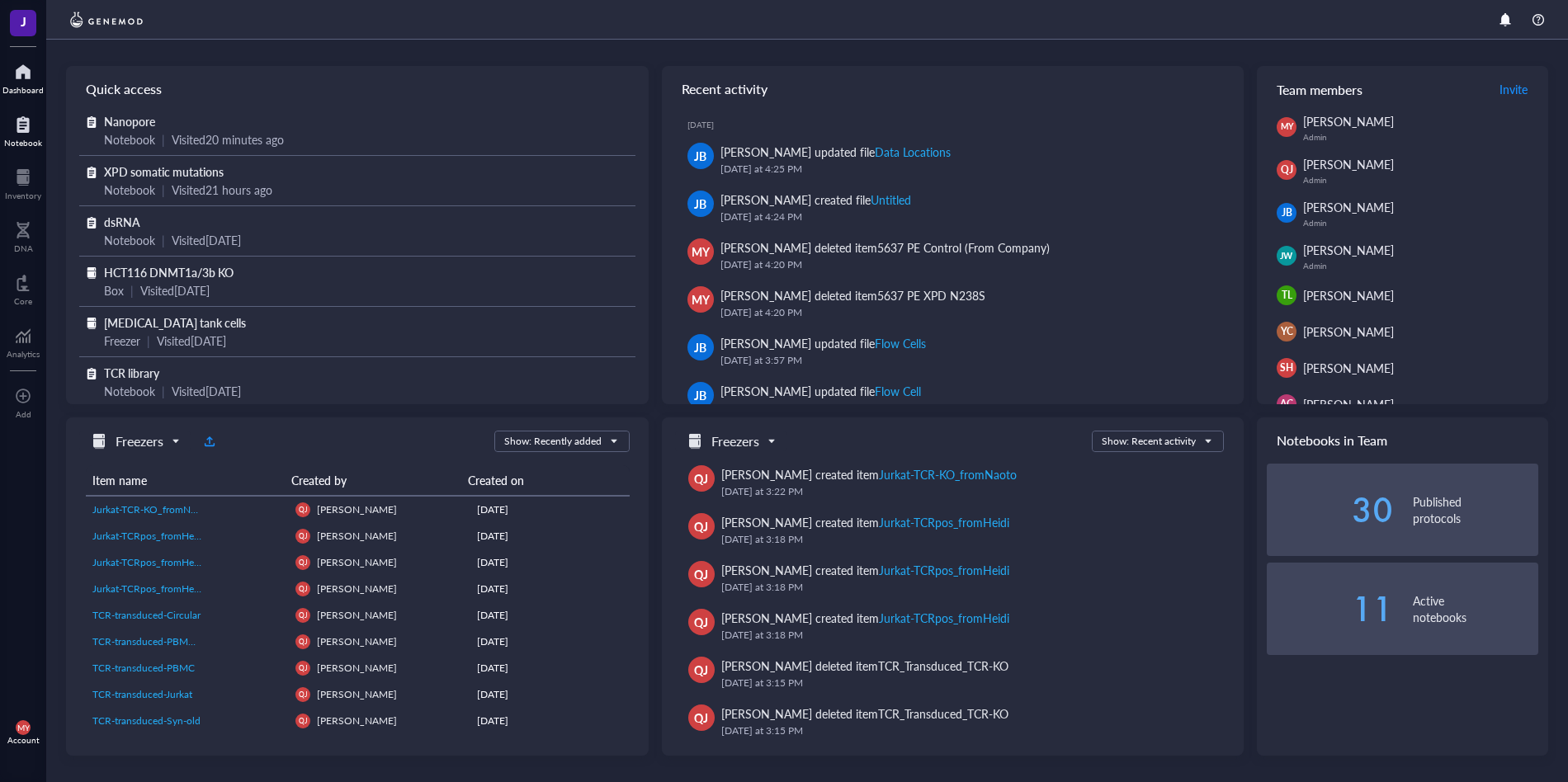
click at [28, 116] on div at bounding box center [22, 125] width 38 height 26
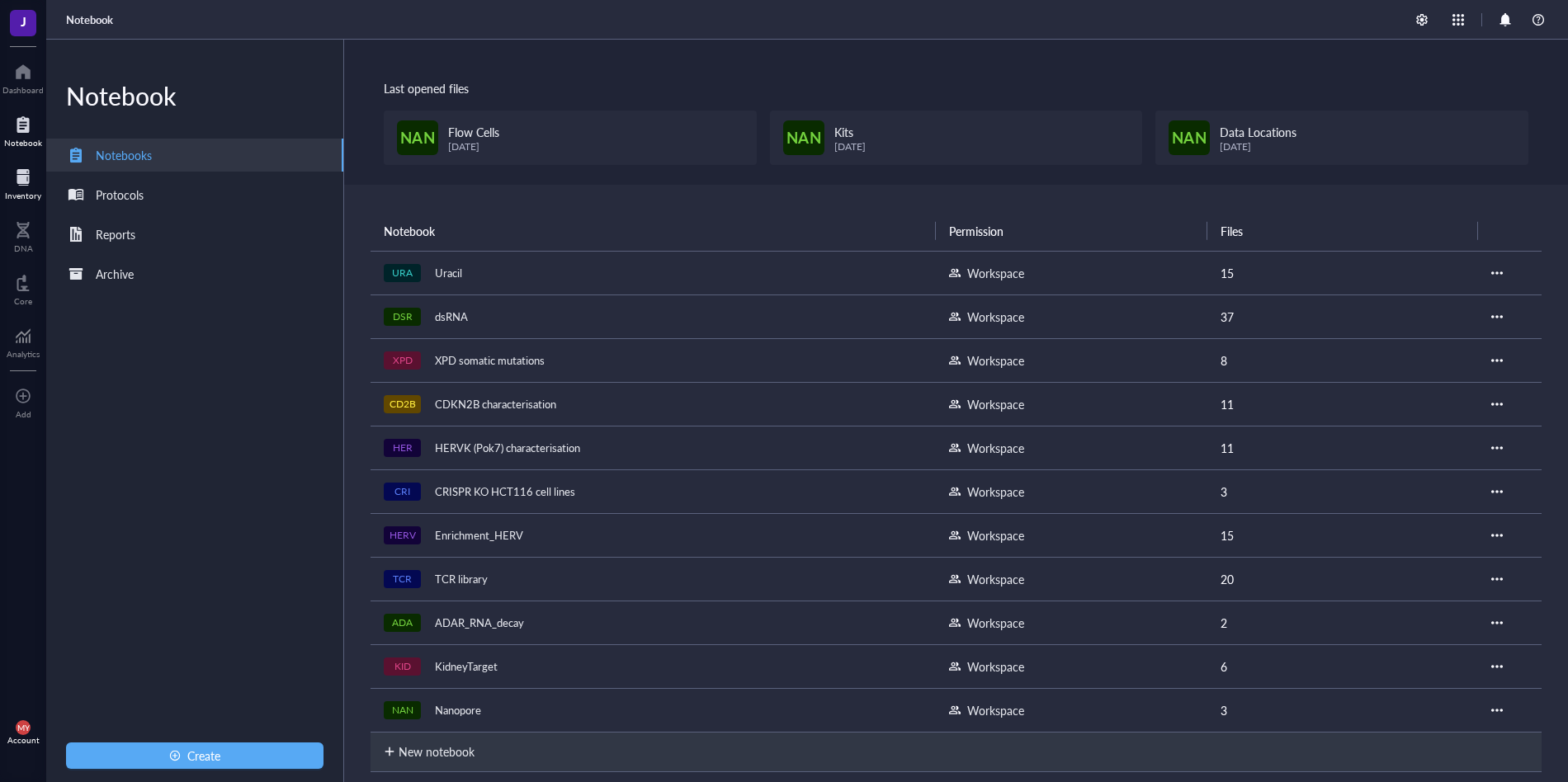
click at [27, 184] on div at bounding box center [22, 177] width 36 height 26
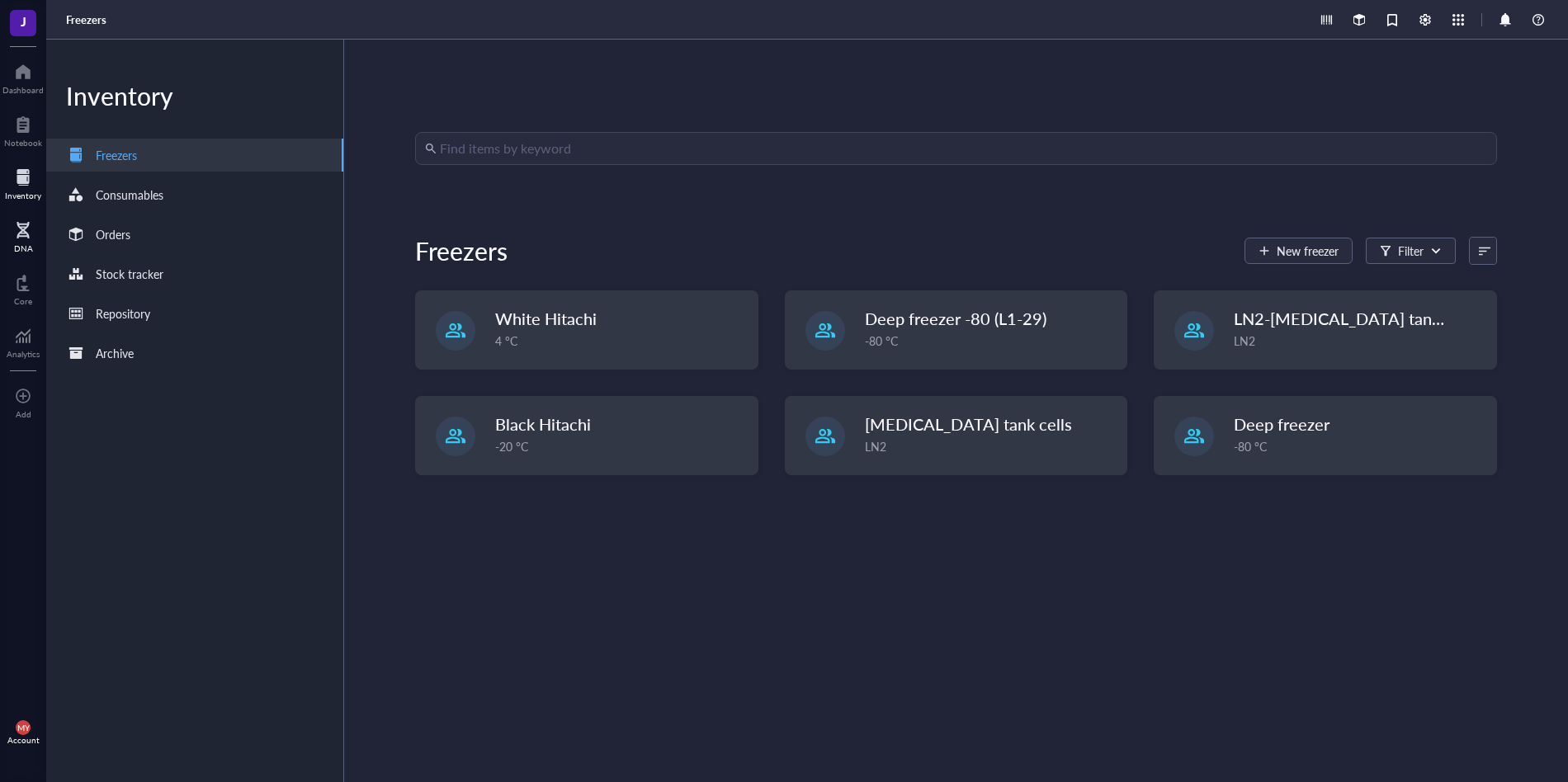
click at [28, 223] on div at bounding box center [23, 230] width 19 height 26
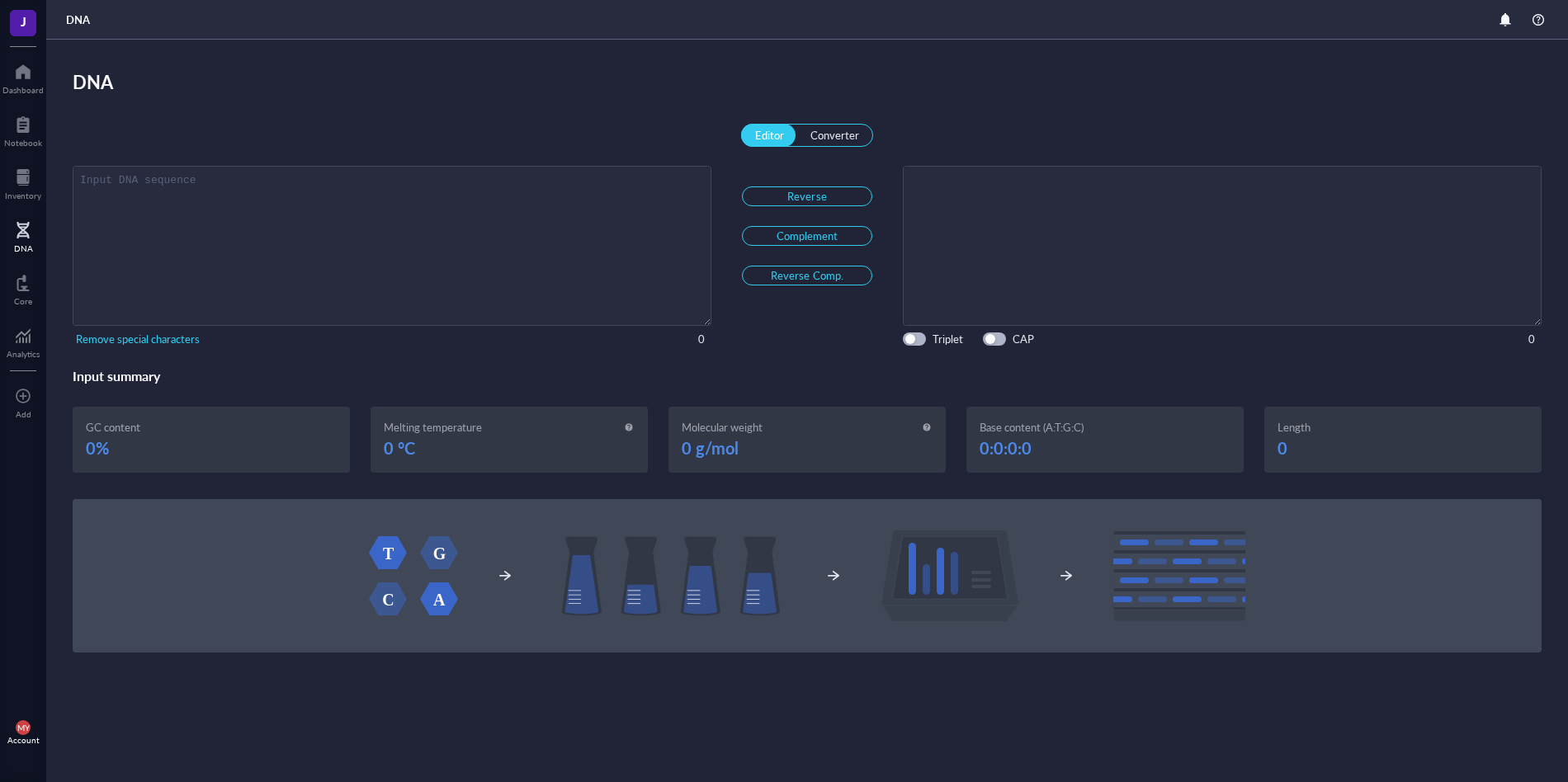
click at [27, 260] on div "J Dashboard Notebook Inventory DNA Core Analytics To pick up a draggable item, …" at bounding box center [23, 391] width 47 height 782
click at [20, 297] on div "Core" at bounding box center [22, 301] width 18 height 10
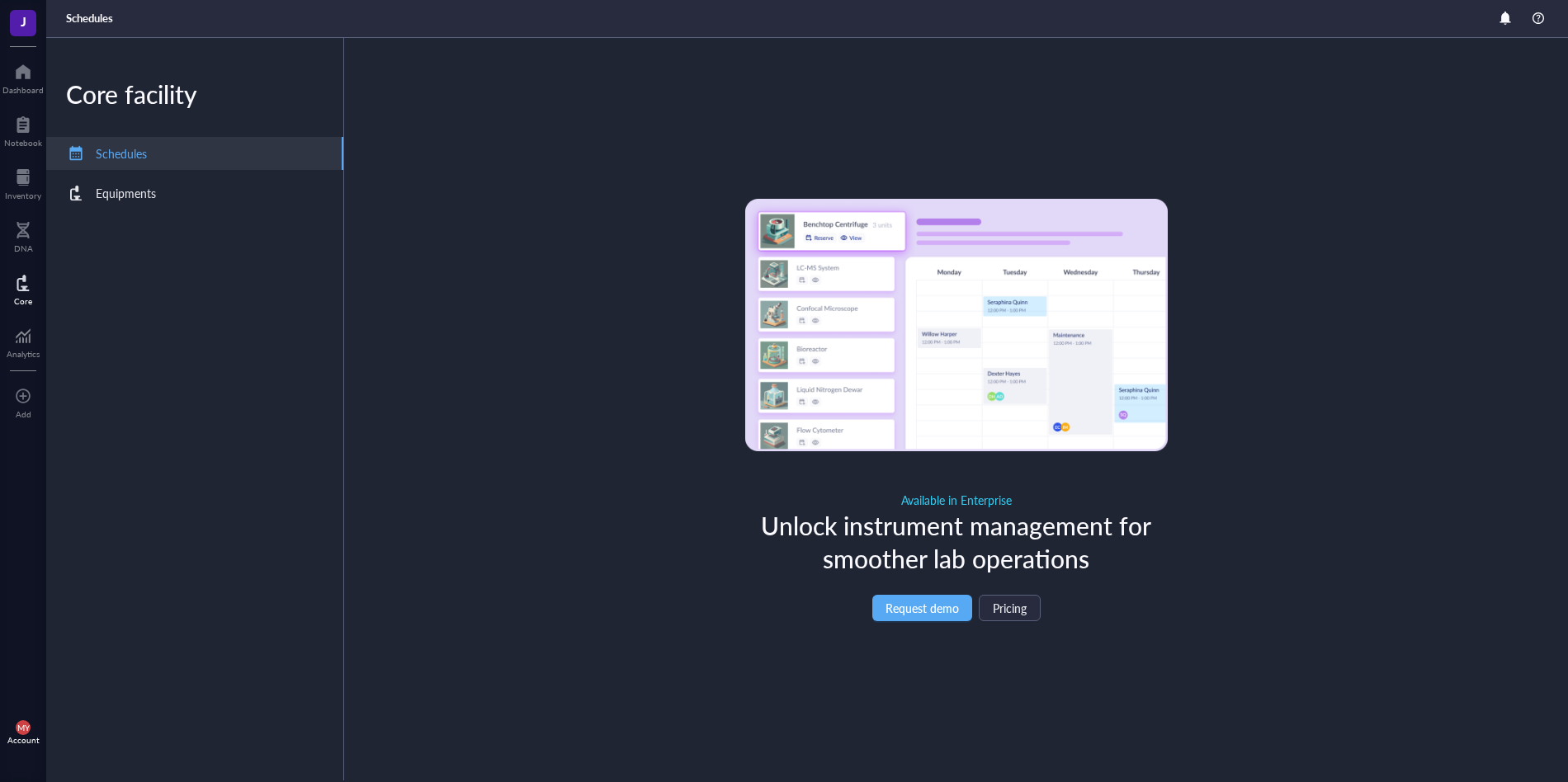
click at [195, 138] on div "Schedules" at bounding box center [195, 153] width 297 height 33
click at [163, 212] on div "Core facility Schedules Equipments" at bounding box center [196, 409] width 298 height 742
click at [159, 201] on div "Equipments" at bounding box center [195, 193] width 297 height 33
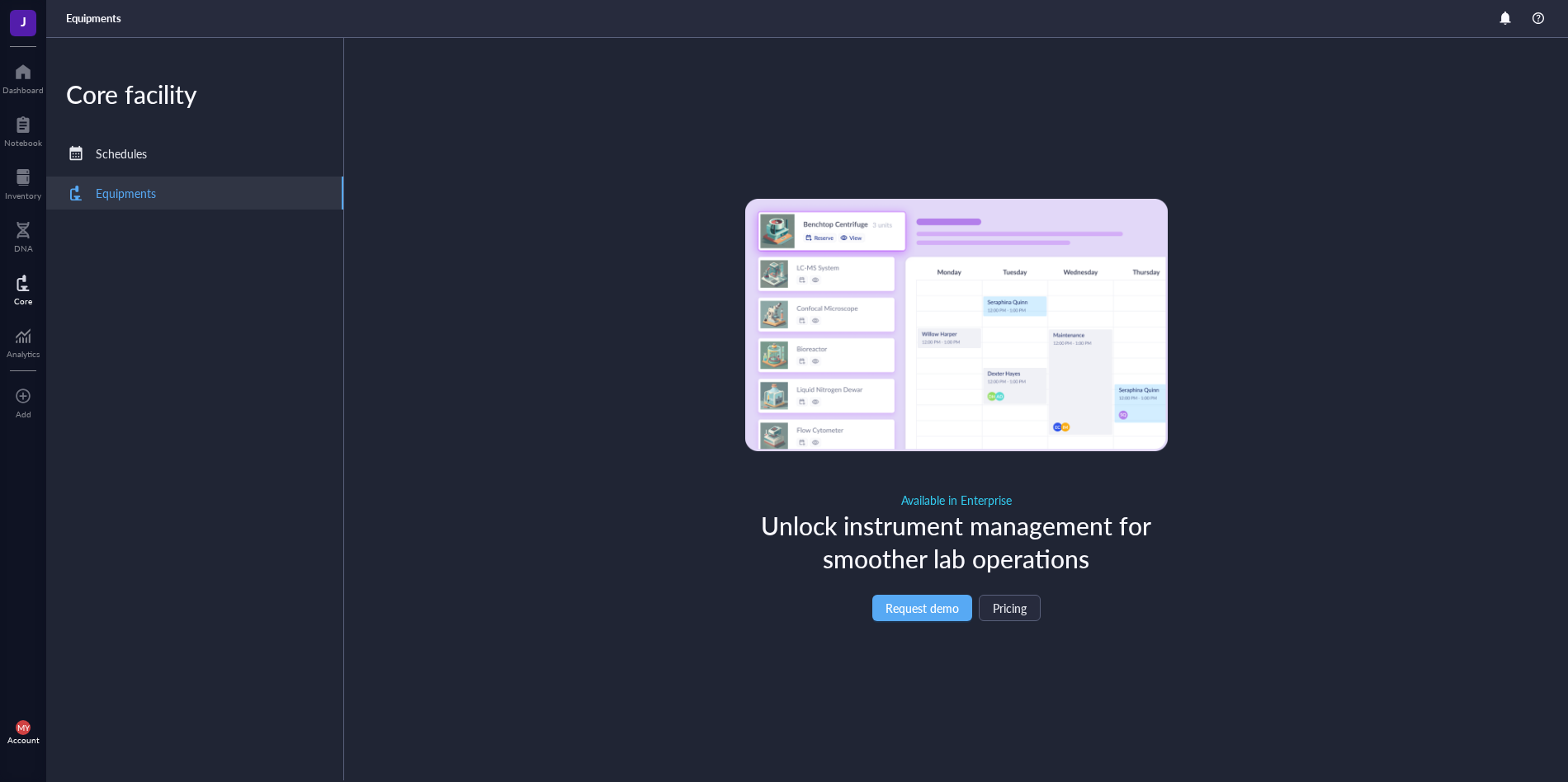
click at [182, 173] on div "Core facility Schedules Equipments" at bounding box center [196, 409] width 298 height 742
click at [160, 166] on div "Schedules" at bounding box center [195, 153] width 297 height 33
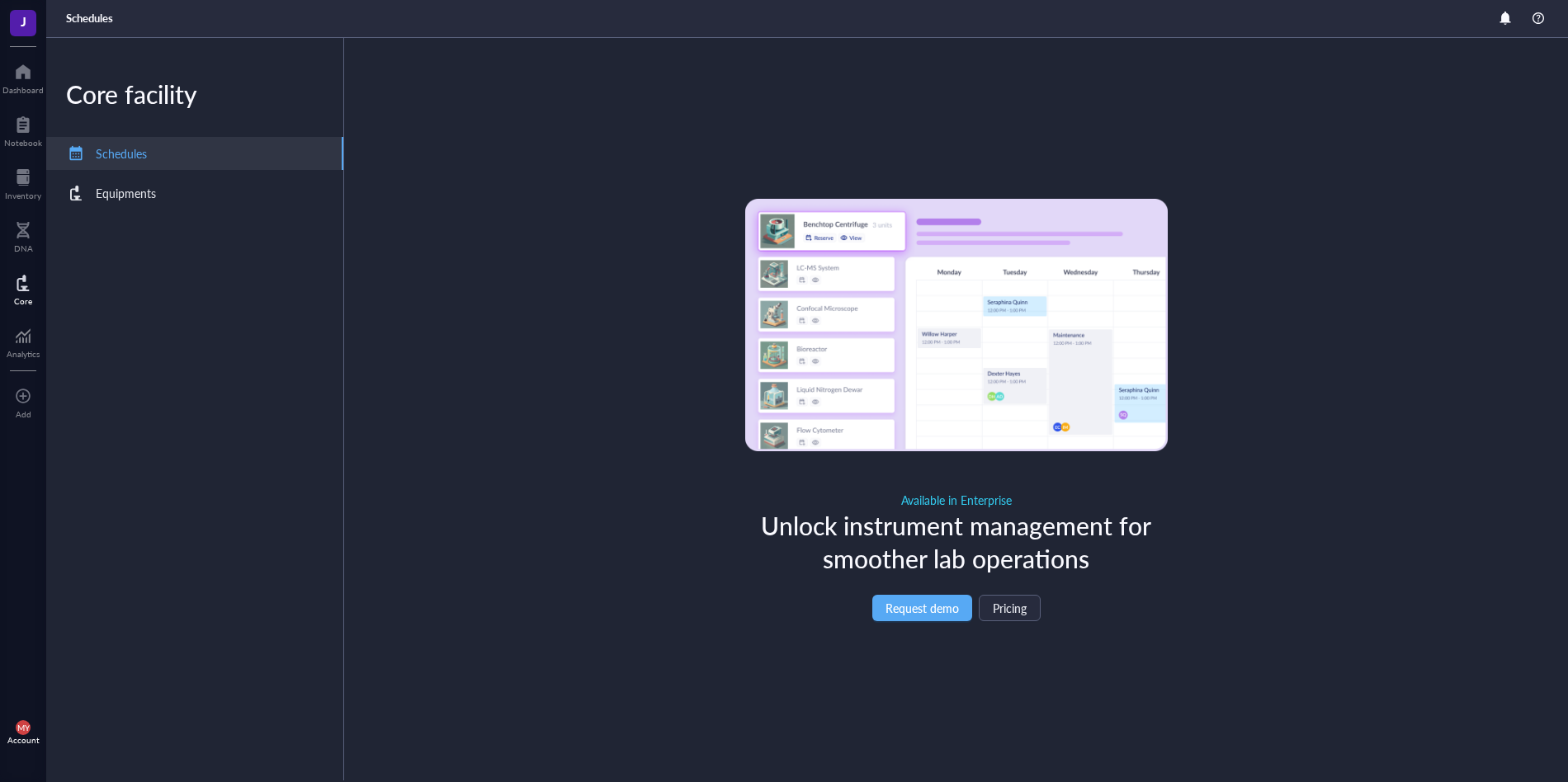
click at [165, 149] on div "Schedules" at bounding box center [195, 153] width 297 height 33
click at [213, 147] on div "Schedules" at bounding box center [195, 153] width 297 height 33
click at [212, 131] on div "Core facility Schedules Equipments" at bounding box center [196, 409] width 298 height 742
click at [32, 327] on div at bounding box center [22, 335] width 33 height 26
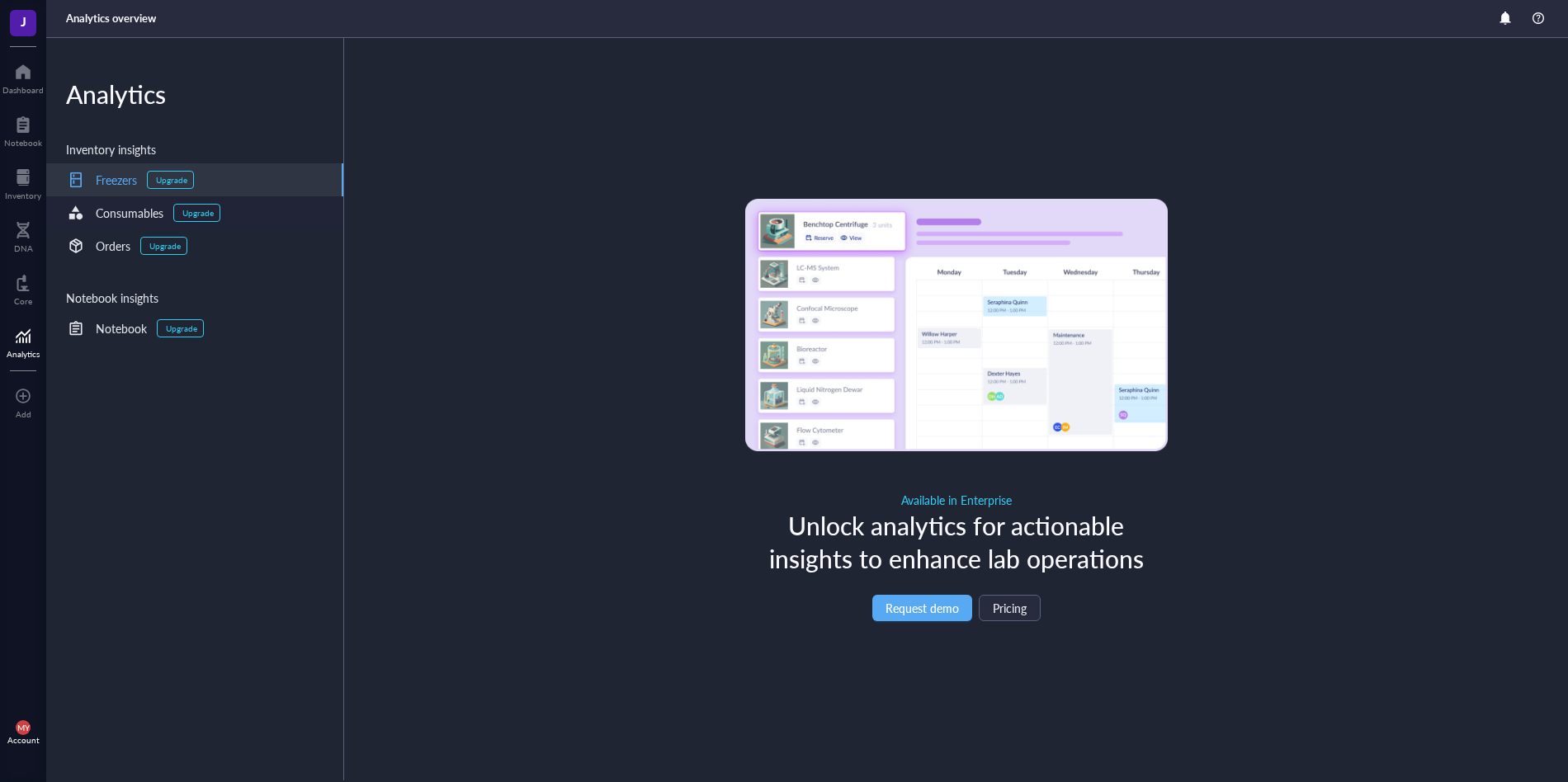
click at [144, 212] on div "Consumables" at bounding box center [129, 212] width 68 height 18
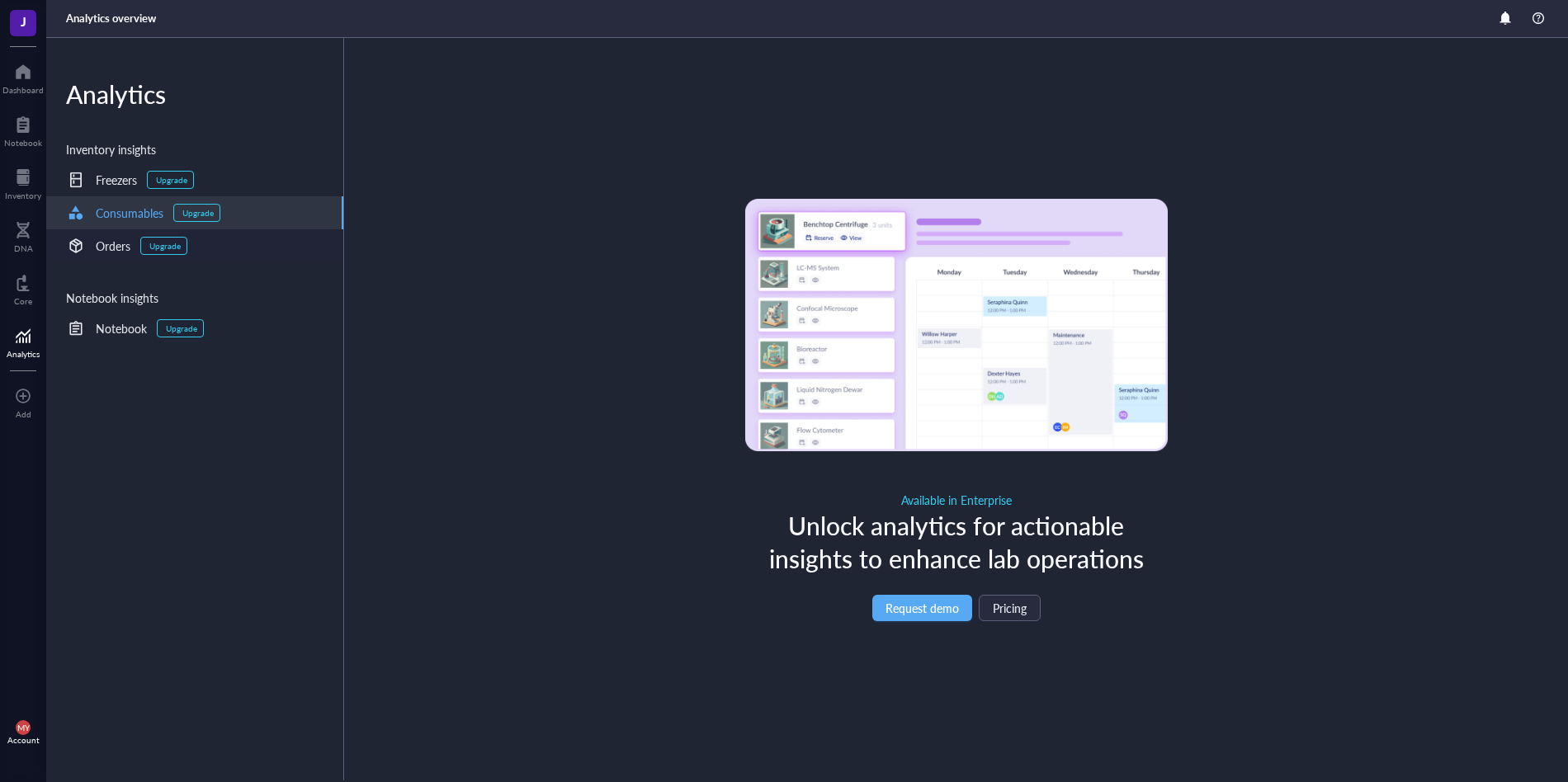
click at [125, 245] on div "Orders" at bounding box center [113, 245] width 34 height 18
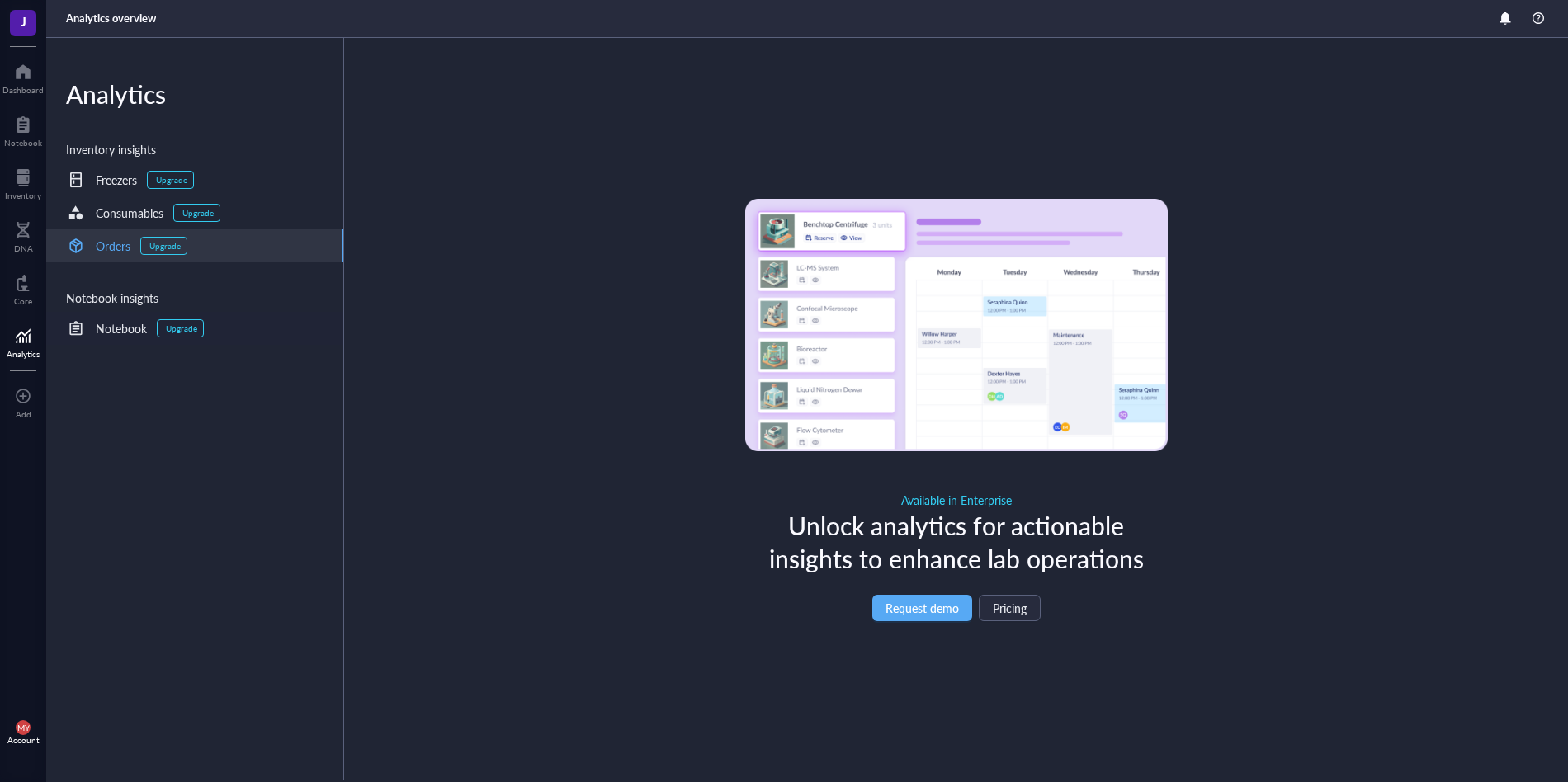
click at [119, 326] on div "Notebook" at bounding box center [121, 328] width 51 height 18
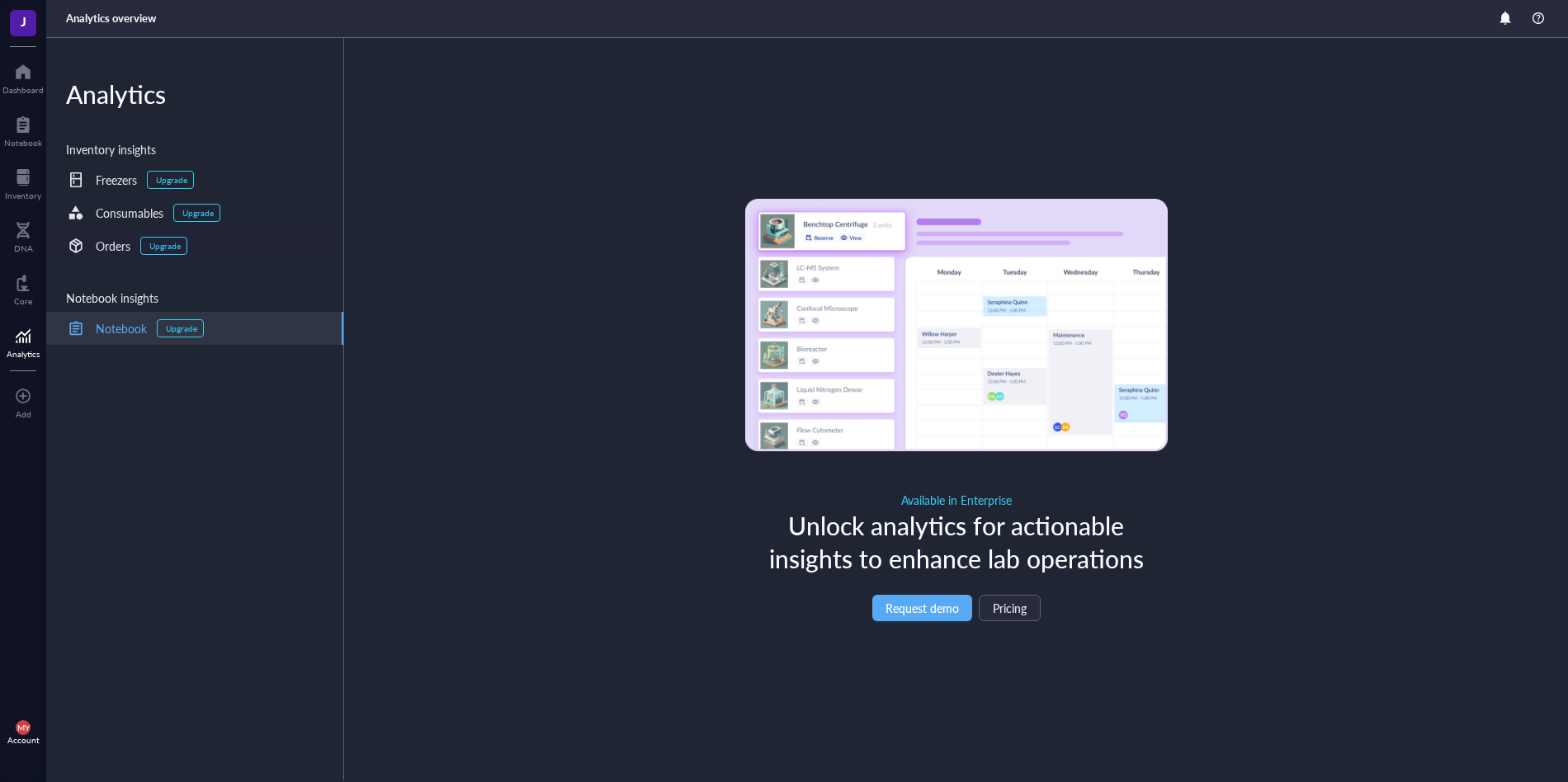
click at [78, 245] on div at bounding box center [75, 246] width 26 height 26
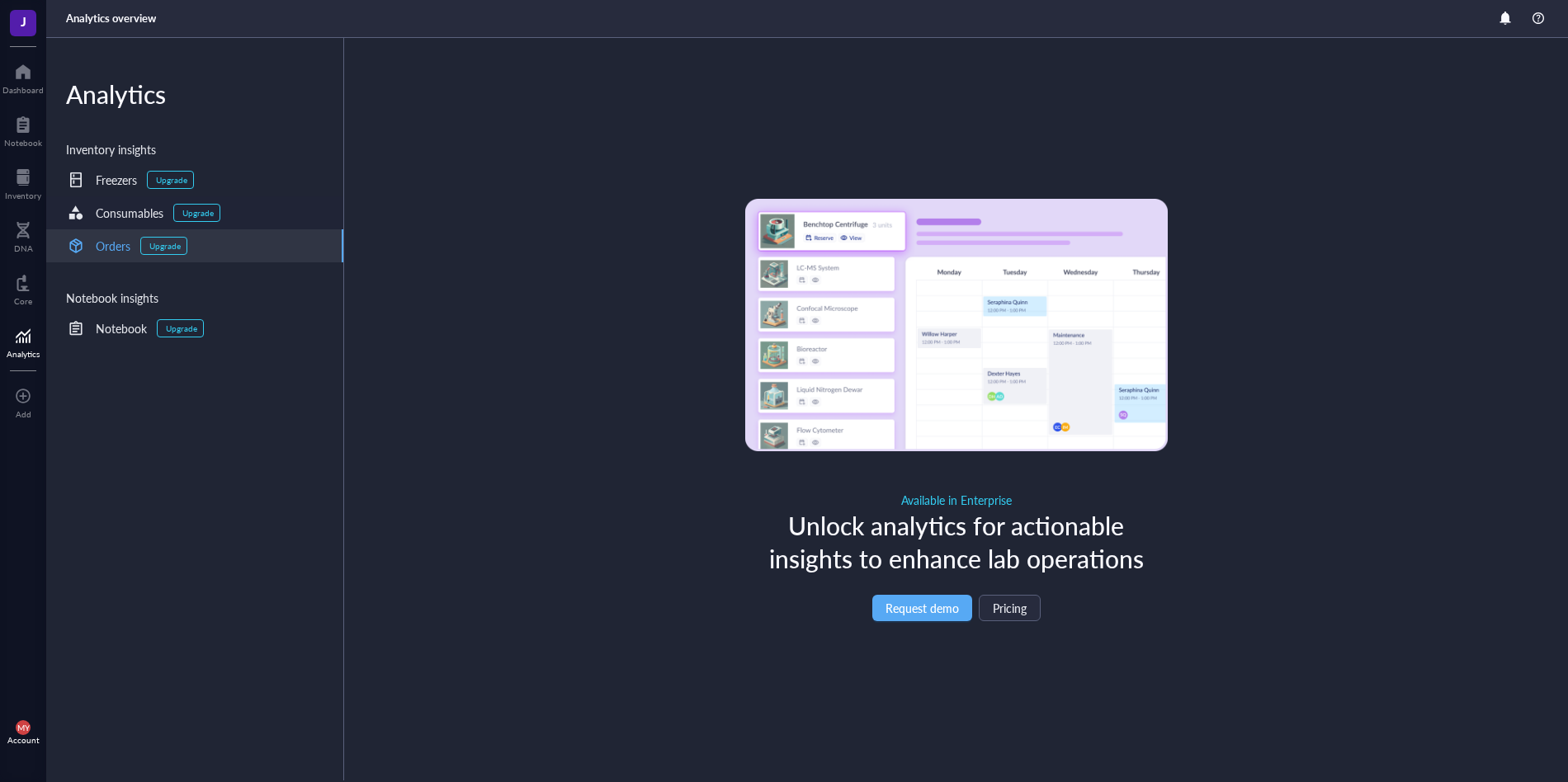
click at [88, 213] on div at bounding box center [75, 212] width 26 height 26
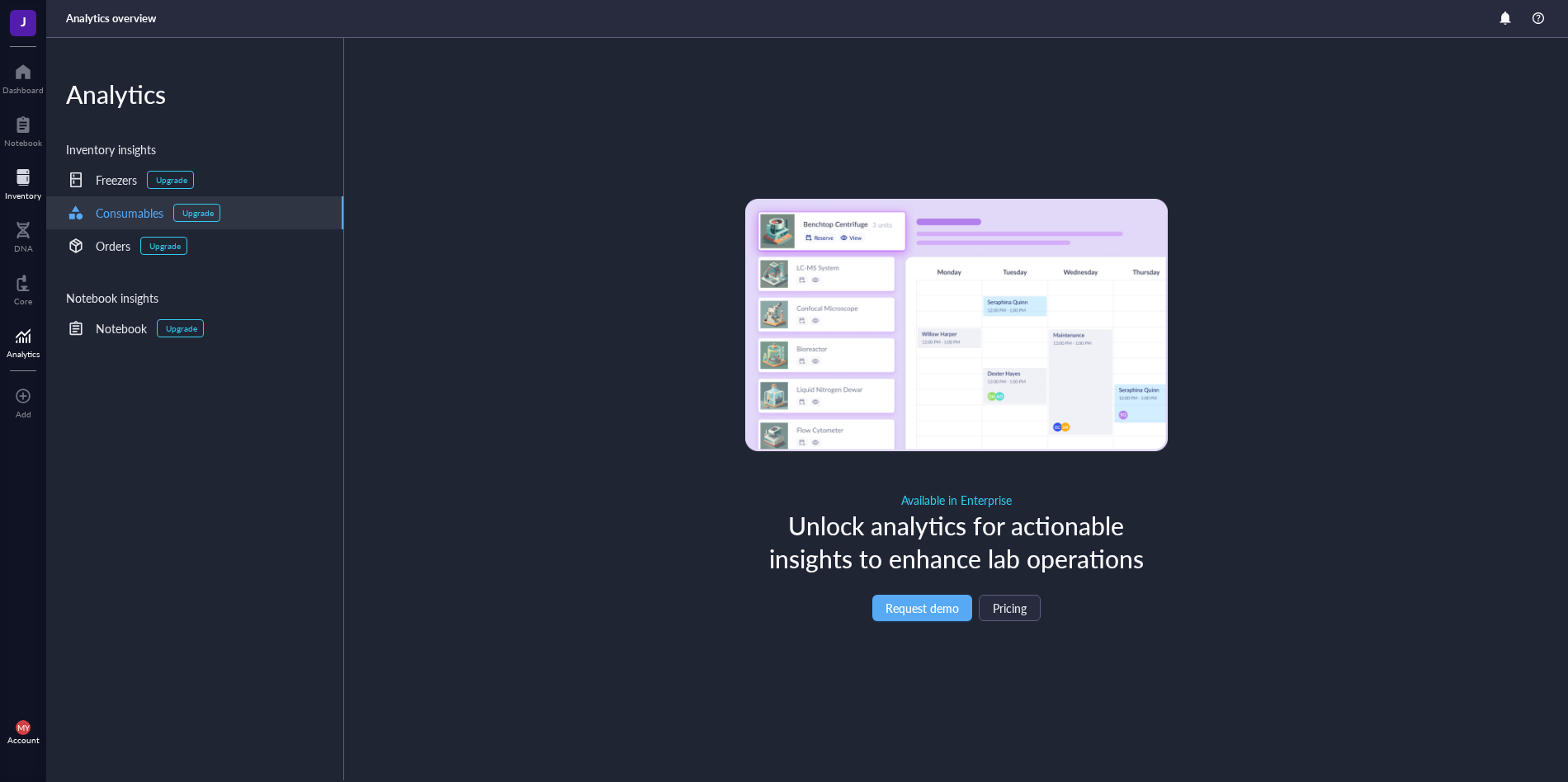
click at [33, 172] on div at bounding box center [22, 177] width 36 height 26
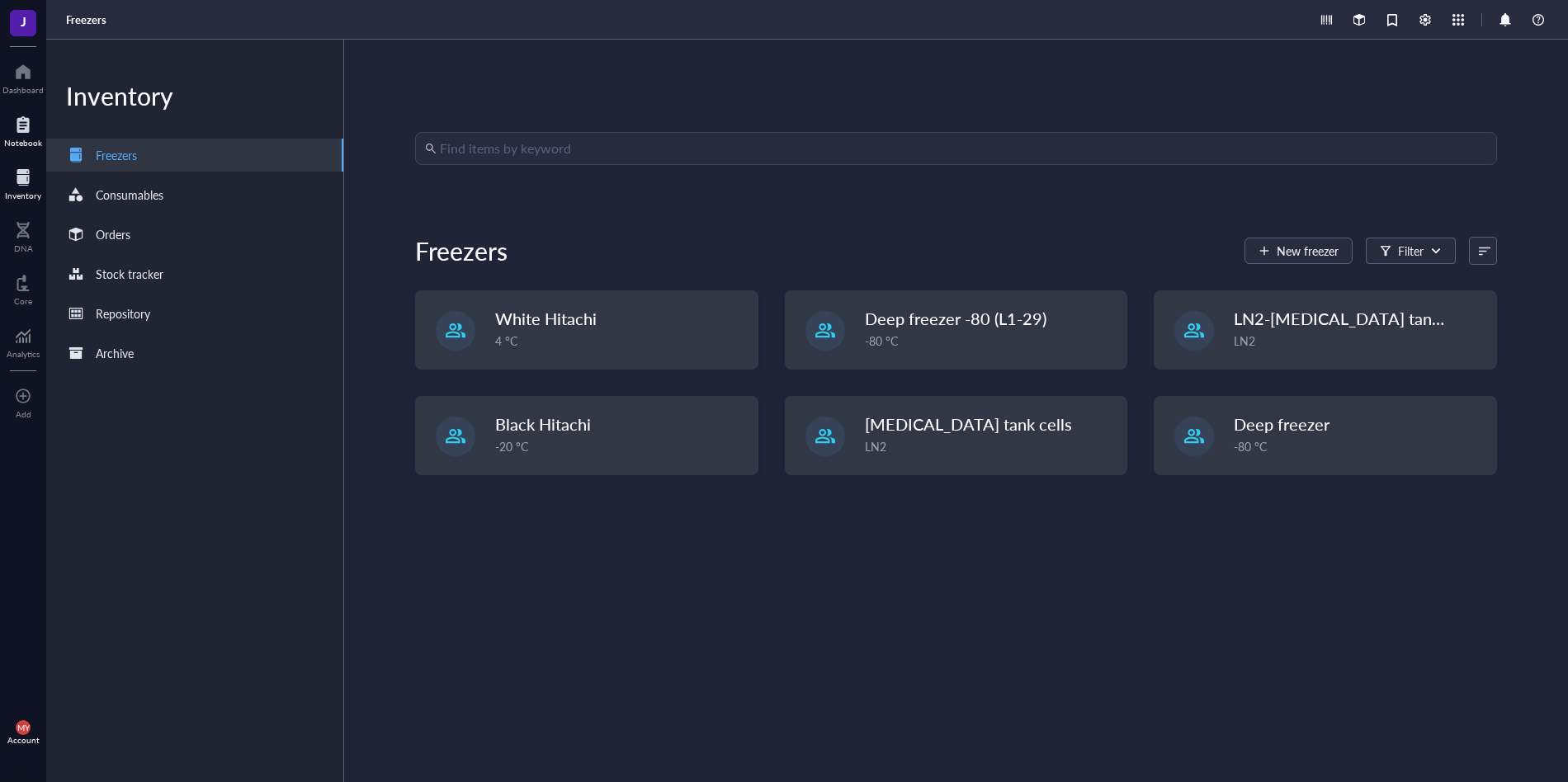
click at [34, 130] on div at bounding box center [22, 125] width 38 height 26
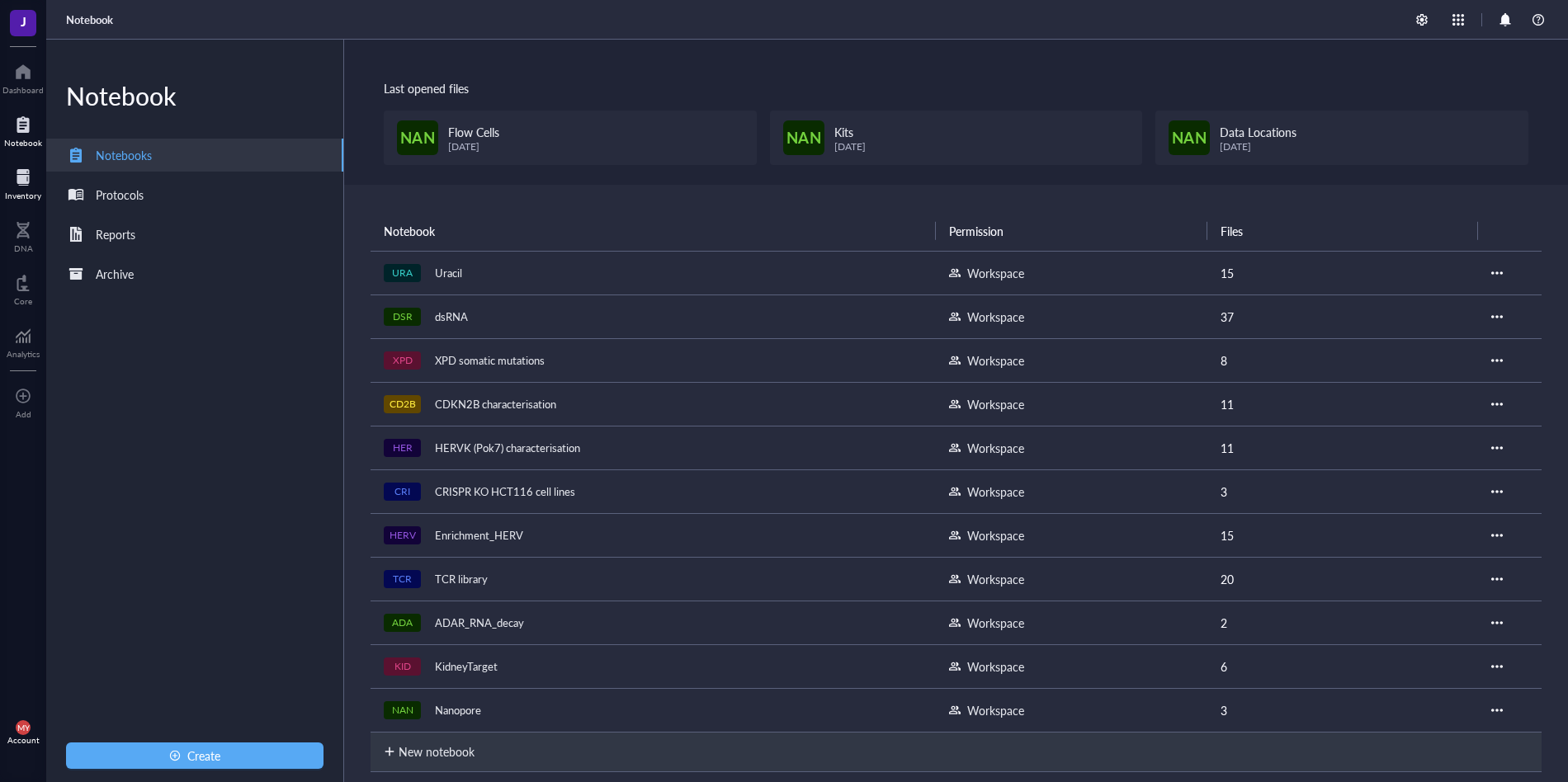
click at [39, 160] on div "Inventory" at bounding box center [23, 182] width 47 height 47
click at [31, 181] on div at bounding box center [22, 177] width 36 height 26
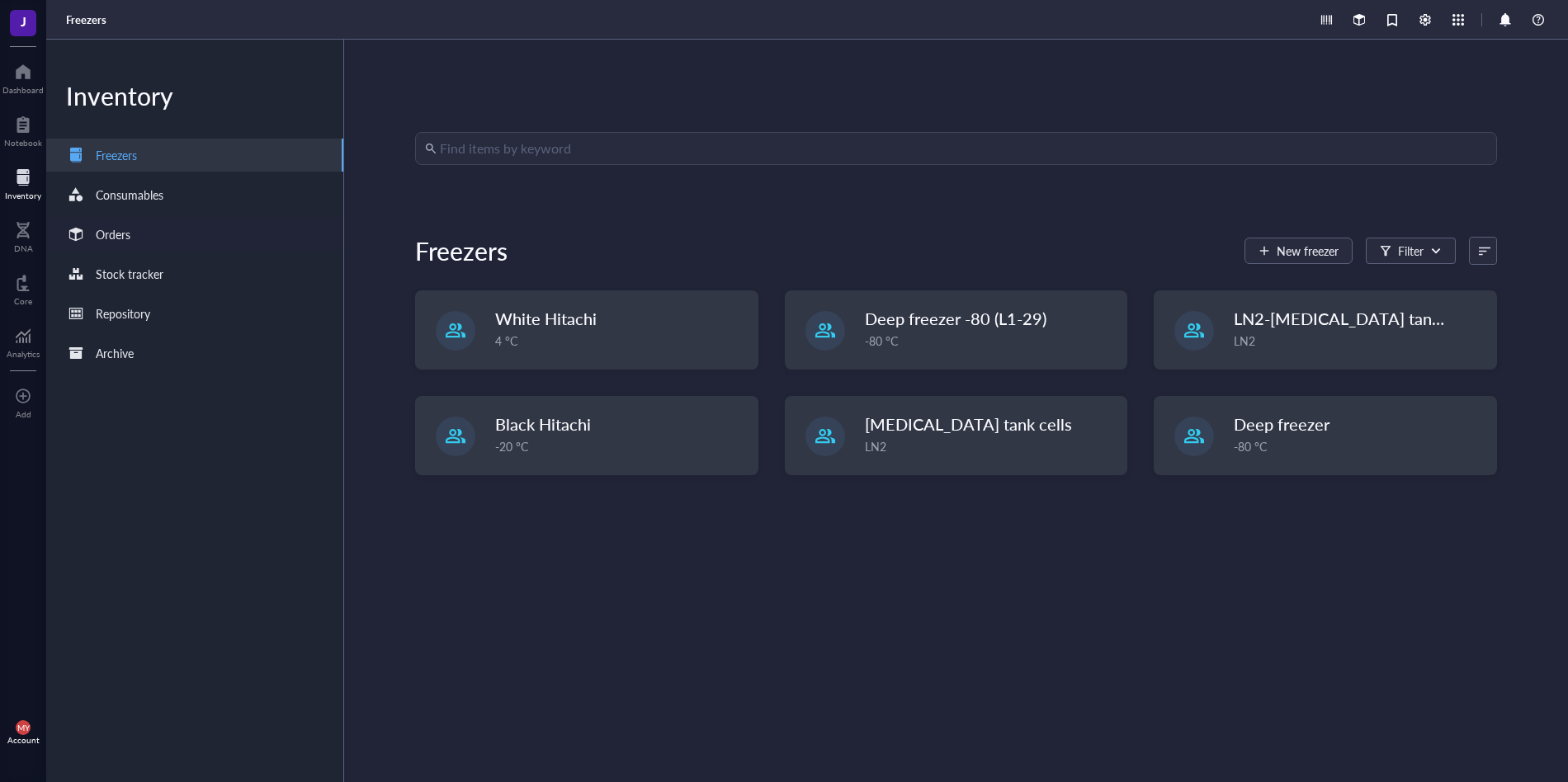
click at [143, 249] on div "Orders" at bounding box center [195, 234] width 297 height 33
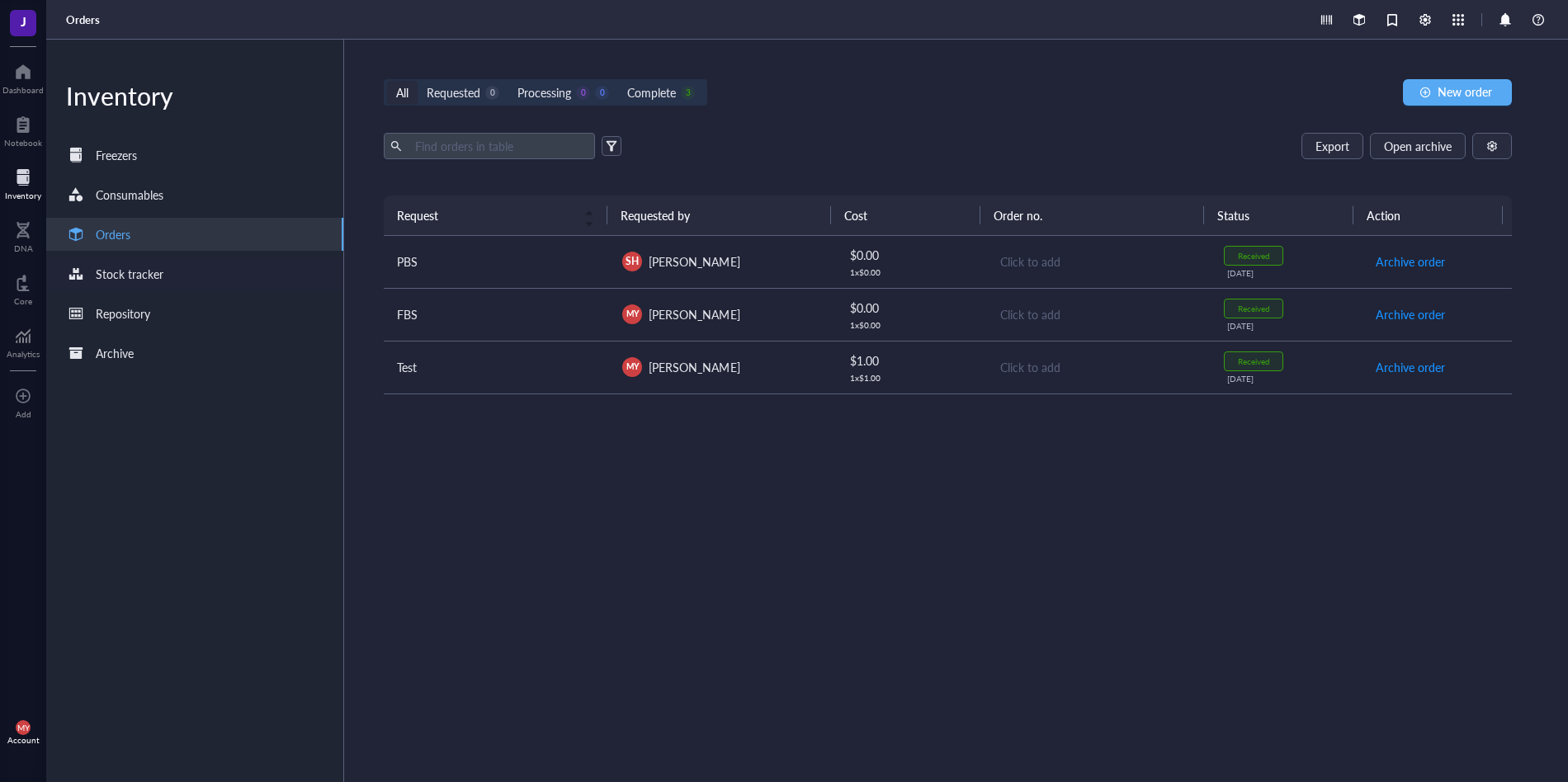
click at [177, 280] on div "Stock tracker" at bounding box center [195, 273] width 297 height 33
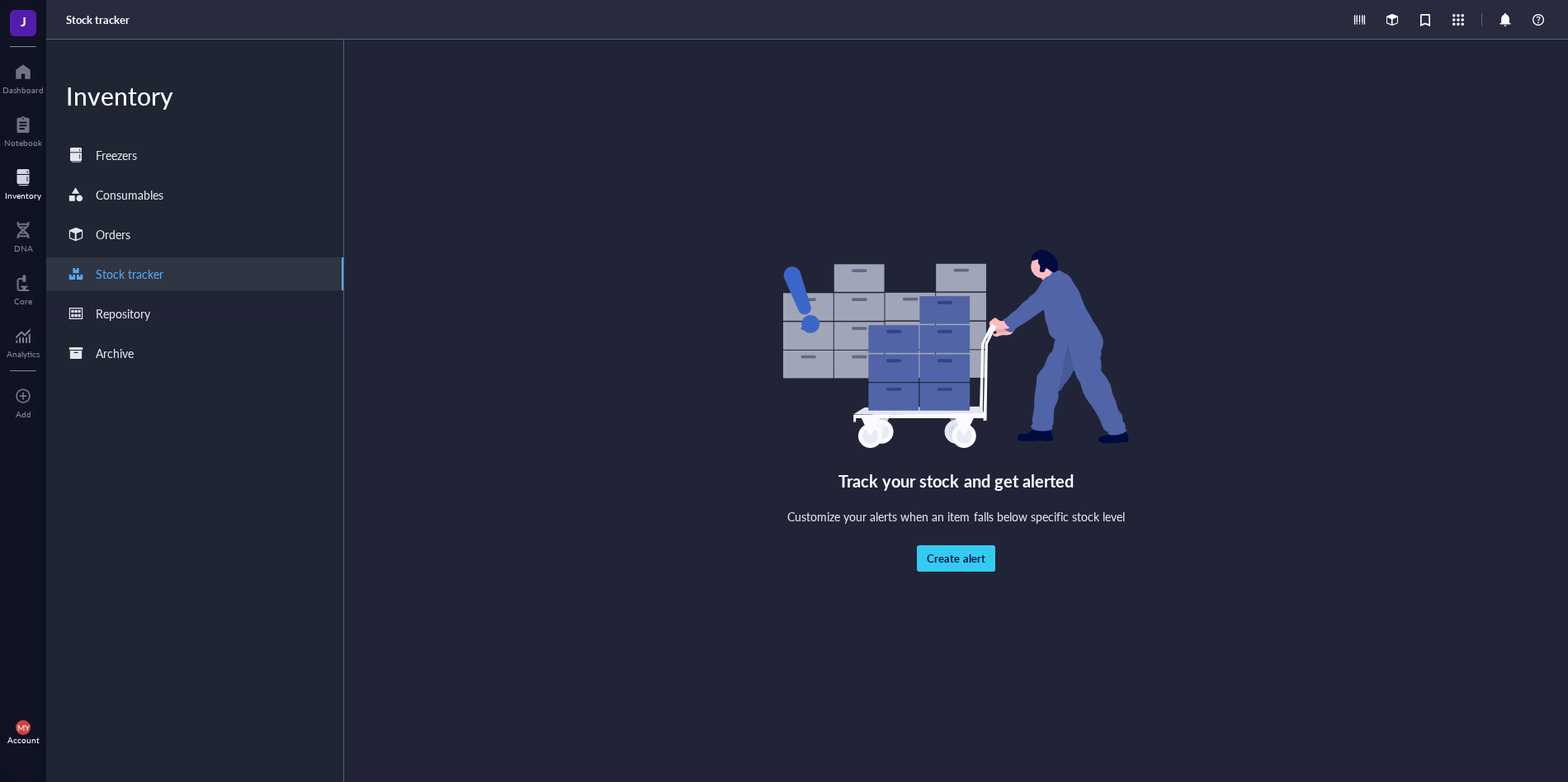
click at [155, 327] on div "Repository" at bounding box center [195, 313] width 297 height 33
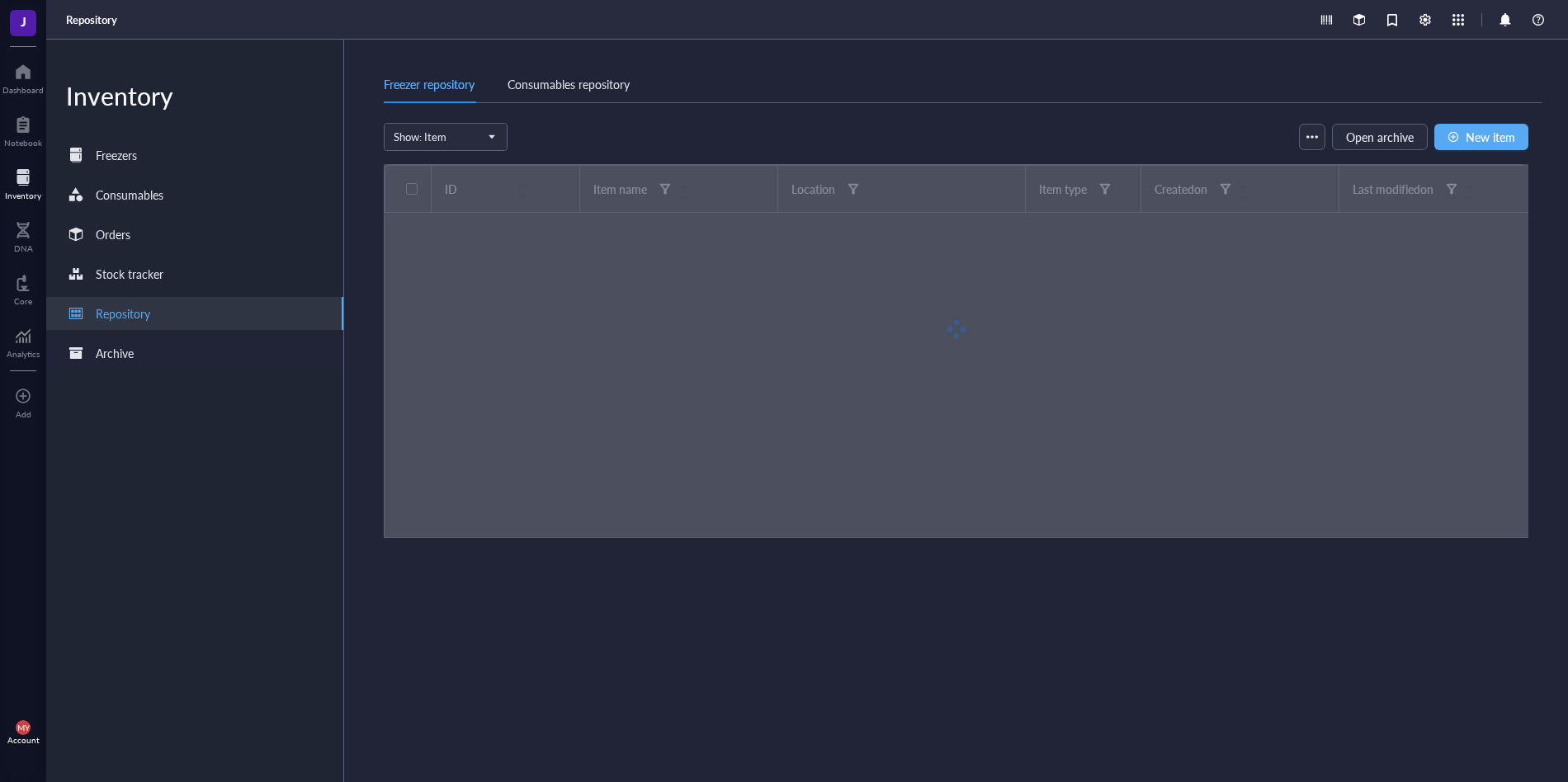
click at [145, 357] on div "Archive" at bounding box center [195, 353] width 297 height 33
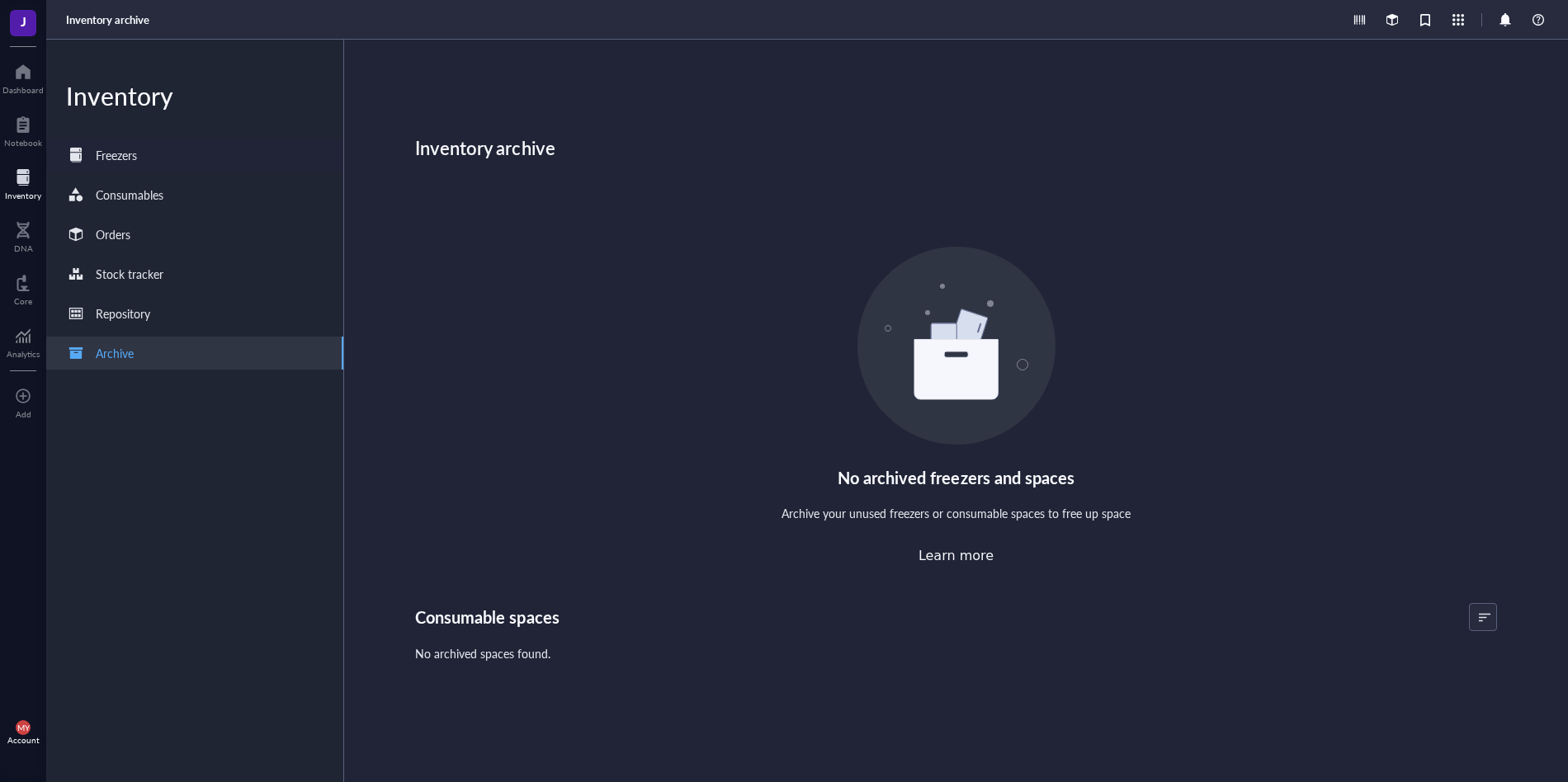
click at [119, 155] on div "Freezers" at bounding box center [116, 155] width 41 height 18
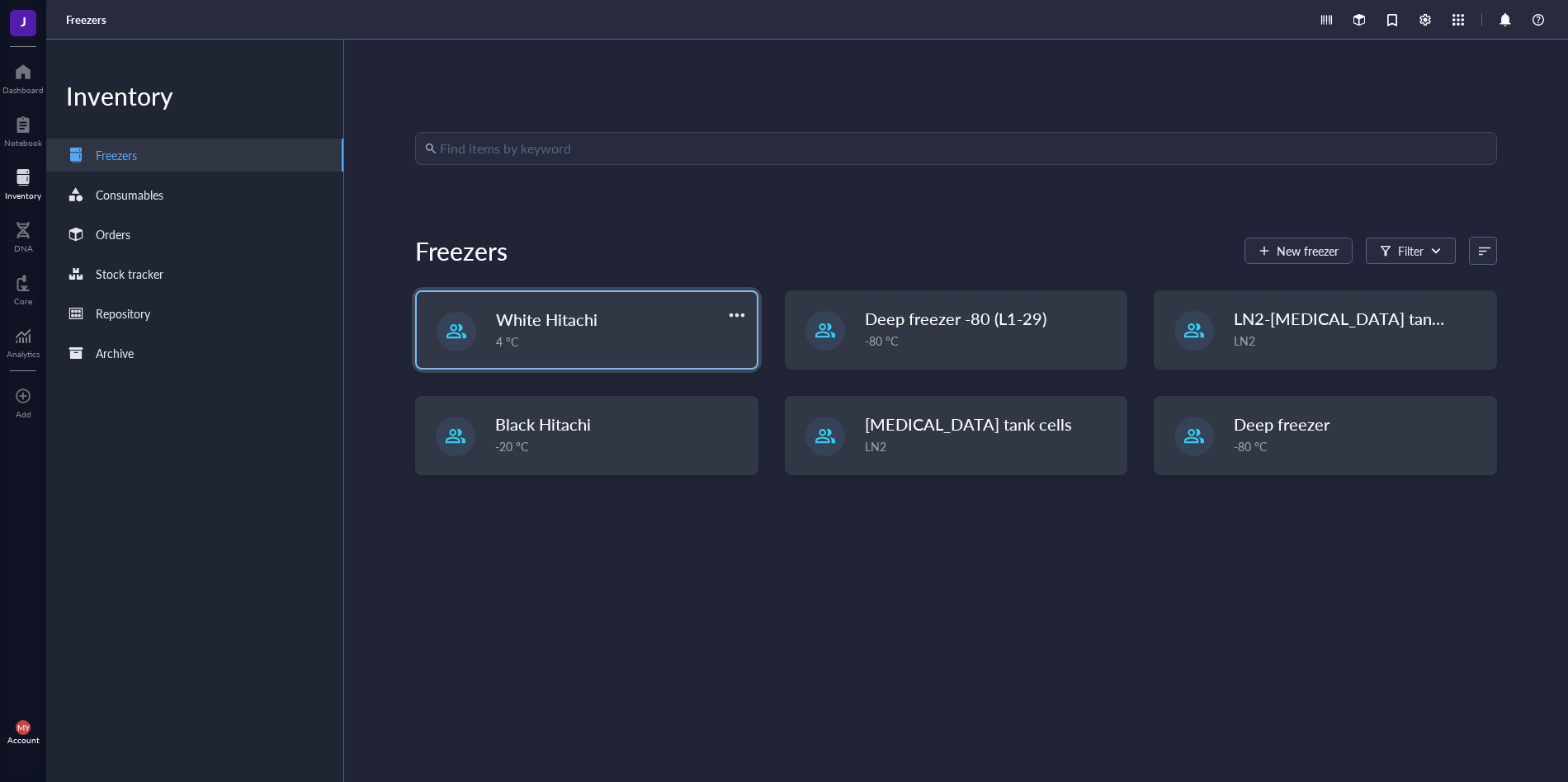
click at [533, 330] on div "White Hitachi 4 °C" at bounding box center [621, 330] width 250 height 43
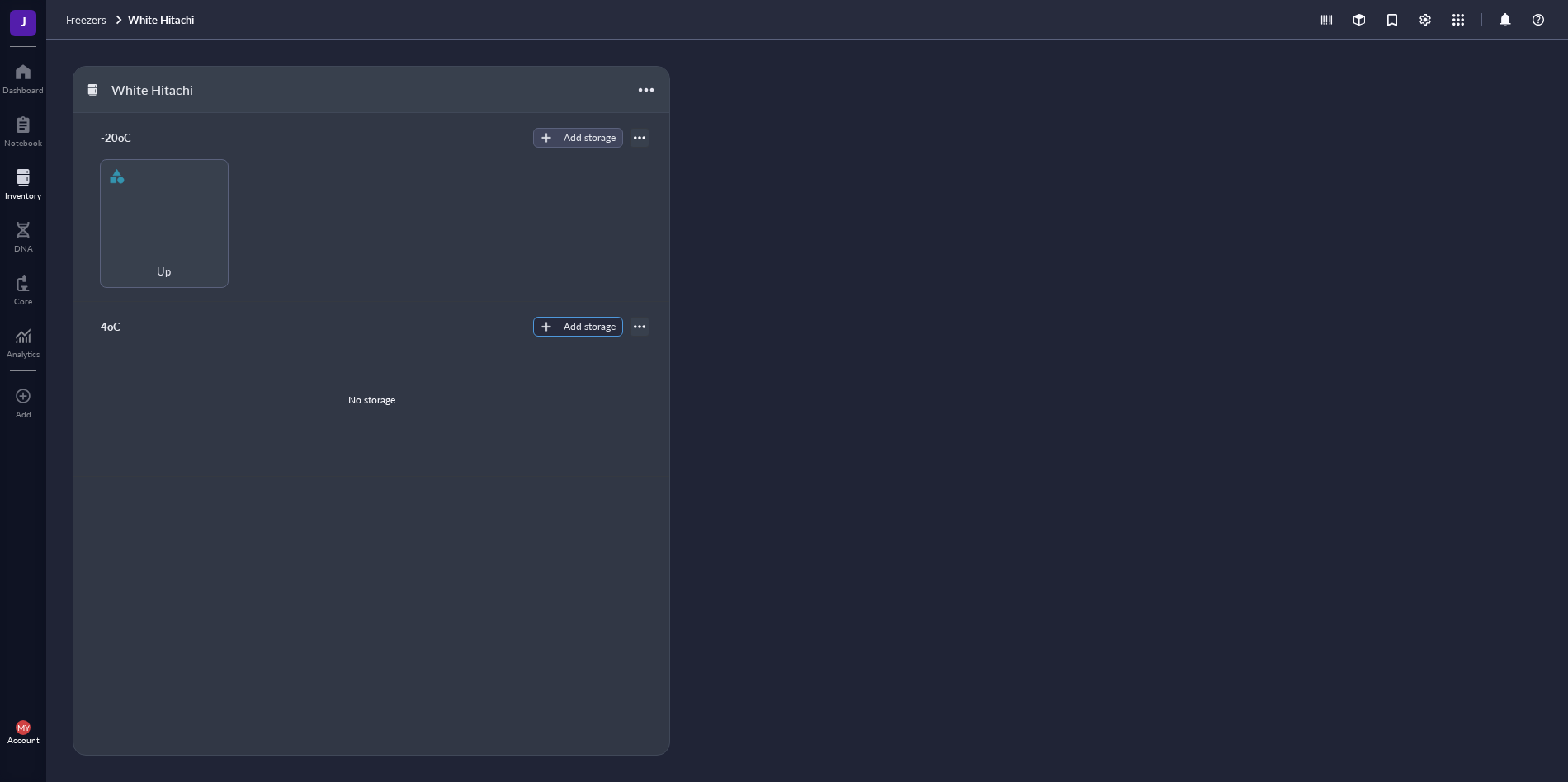
click at [561, 331] on button "Add storage" at bounding box center [577, 326] width 90 height 20
click at [169, 221] on div "Up" at bounding box center [164, 223] width 128 height 128
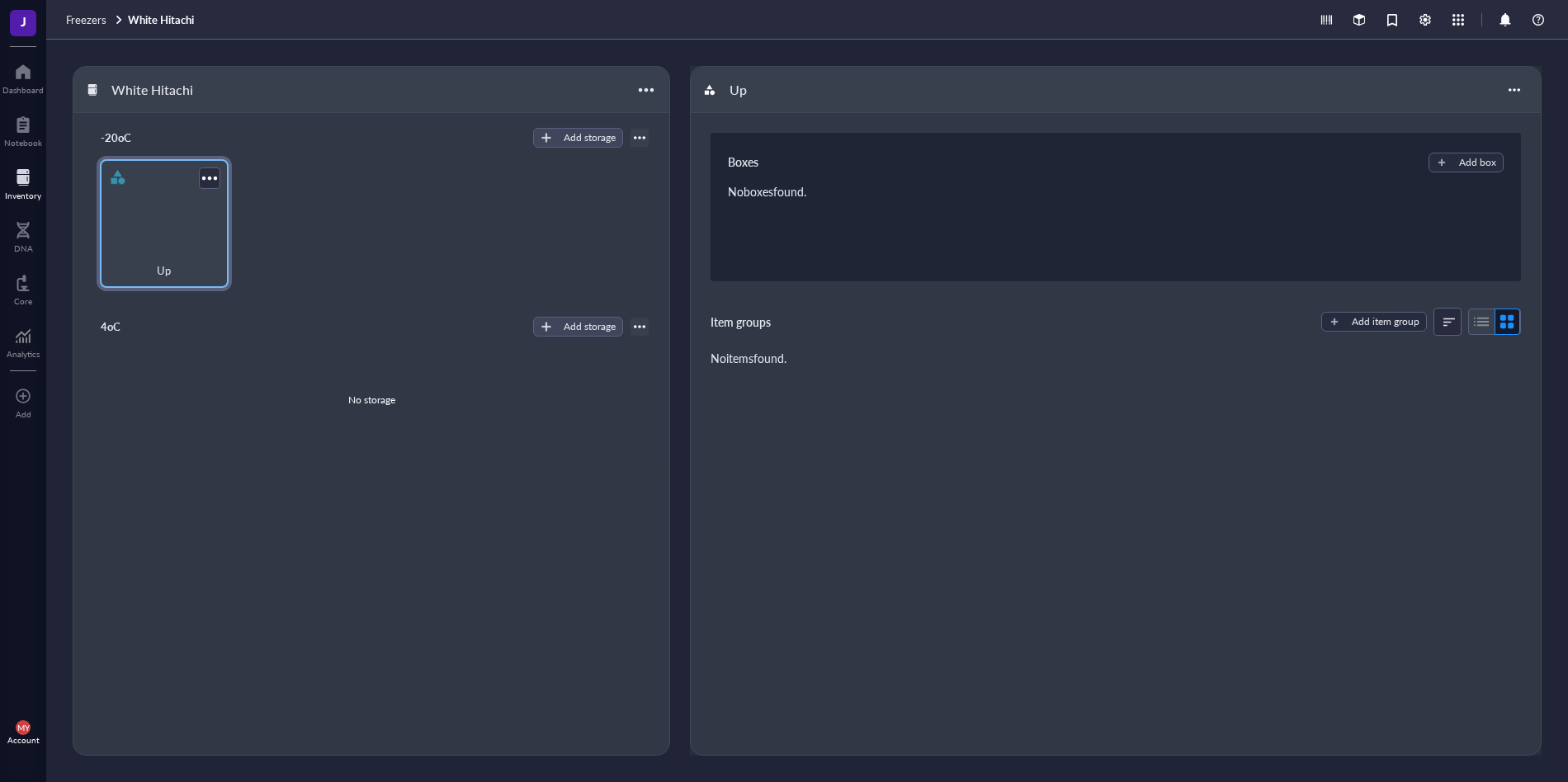
click at [170, 242] on div "Up" at bounding box center [164, 223] width 128 height 128
drag, startPoint x: 6, startPoint y: 71, endPoint x: 25, endPoint y: 62, distance: 21.0
click at [7, 71] on div at bounding box center [23, 72] width 41 height 26
